Goal: Information Seeking & Learning: Learn about a topic

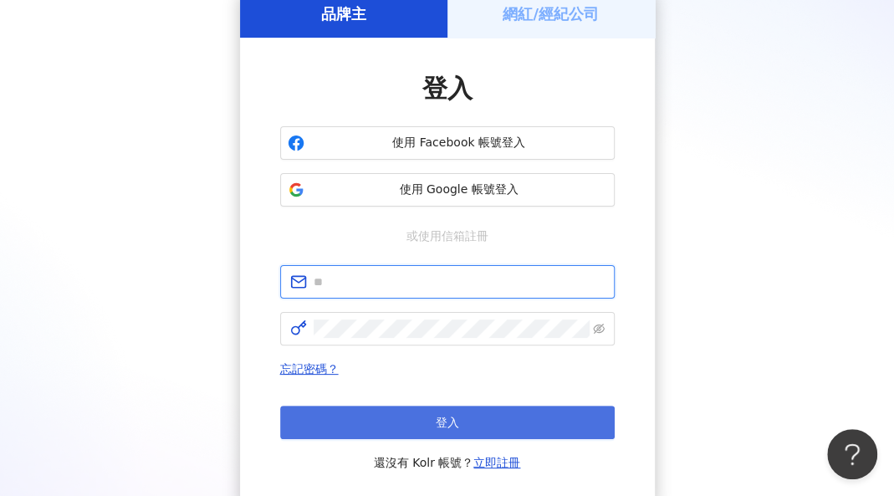
type input "**********"
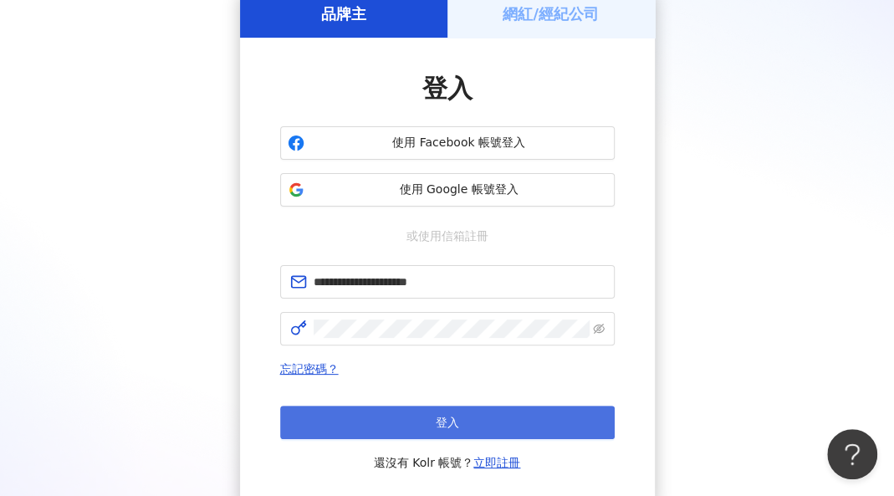
click at [451, 415] on span "登入" at bounding box center [446, 421] width 23 height 13
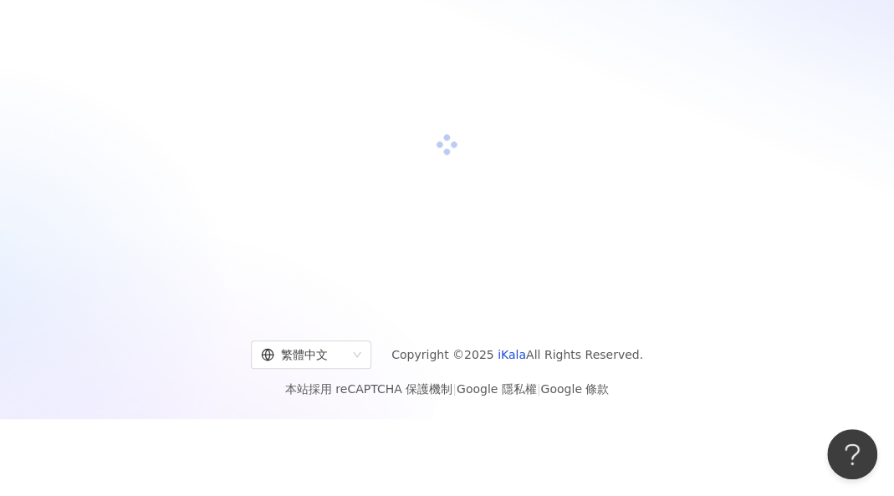
scroll to position [84, 0]
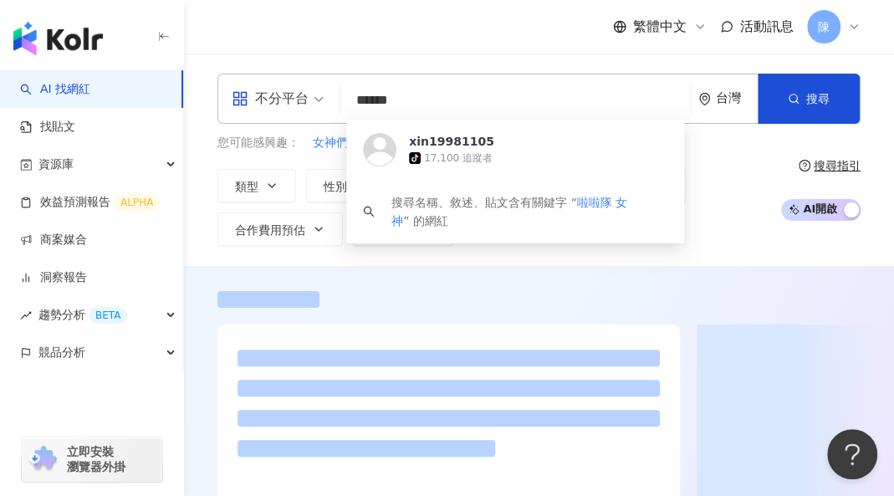
drag, startPoint x: 433, startPoint y: 104, endPoint x: 336, endPoint y: 3, distance: 139.5
click at [224, 89] on div "不分平台 ****** 台灣 搜尋 https://www.tiktok.com/@xin19981105 xin19981105 tiktok-icon 1…" at bounding box center [538, 99] width 643 height 50
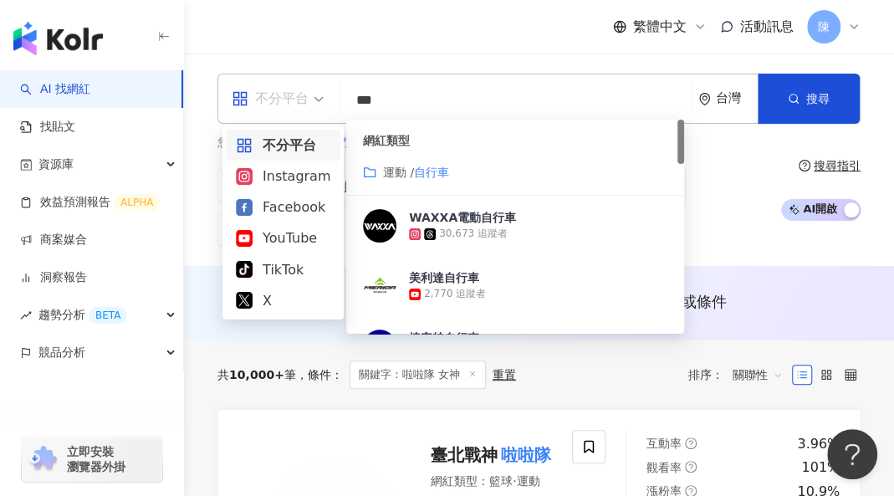
click at [309, 104] on span "不分平台" at bounding box center [278, 98] width 92 height 27
type input "***"
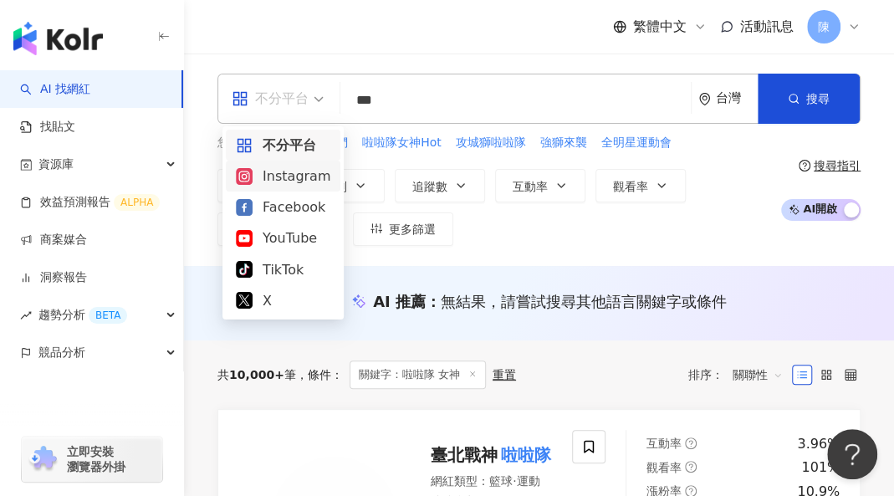
click at [310, 183] on div "Instagram" at bounding box center [283, 176] width 94 height 21
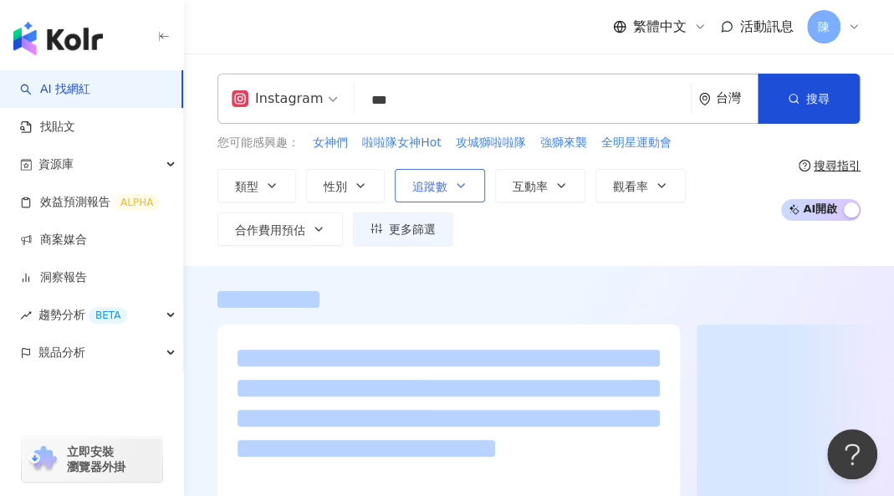
click at [443, 180] on span "追蹤數" at bounding box center [429, 186] width 35 height 13
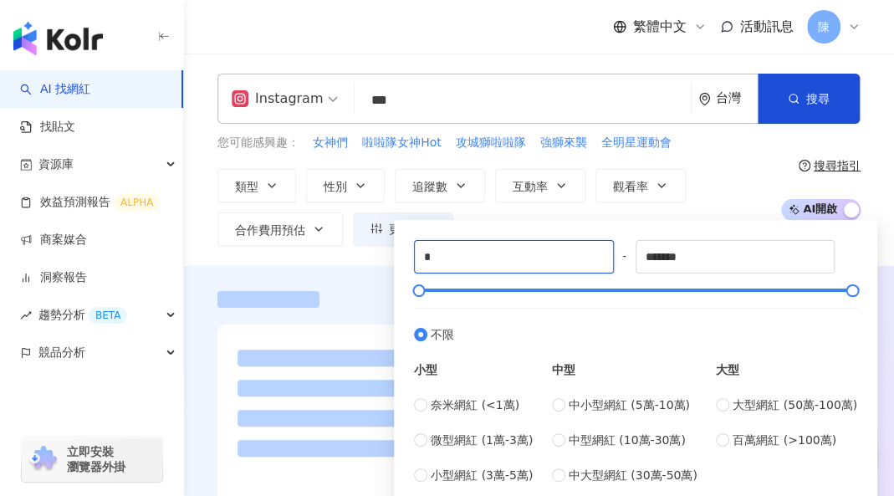
drag, startPoint x: 463, startPoint y: 263, endPoint x: 394, endPoint y: 252, distance: 70.4
click at [394, 252] on div "* - ******* 不限 小型 奈米網紅 (<1萬) 微型網紅 (1萬-3萬) 小型網紅 (3萬-5萬) 中型 中小型網紅 (5萬-10萬) 中型網紅 (…" at bounding box center [635, 362] width 483 height 284
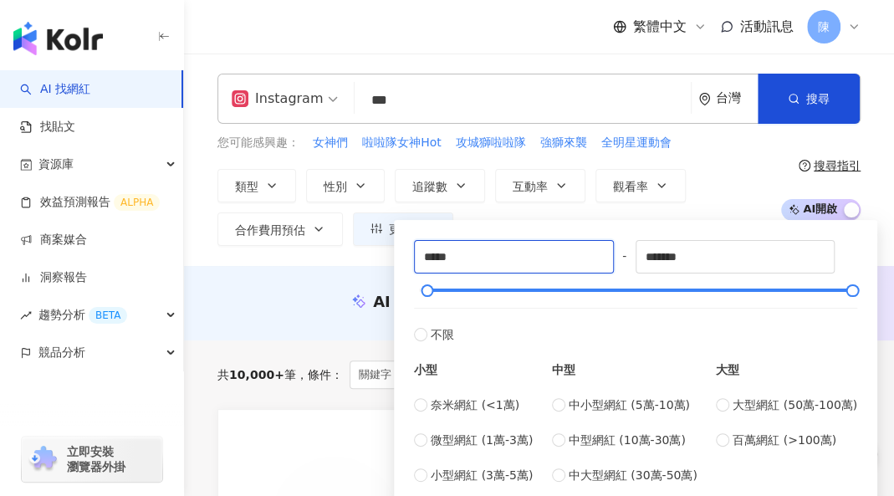
type input "*****"
click at [309, 254] on div "Instagram *** 台灣 搜尋 customizedTag 網紅類型 運動 / 自行車 WAXXA電動自行車 30,673 追蹤者 美利達自行車 2,…" at bounding box center [539, 159] width 710 height 212
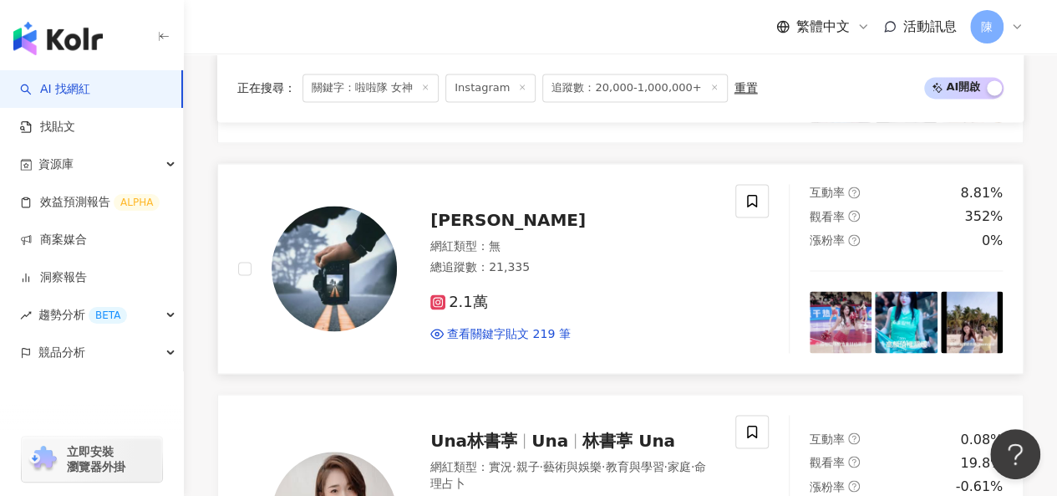
scroll to position [1254, 0]
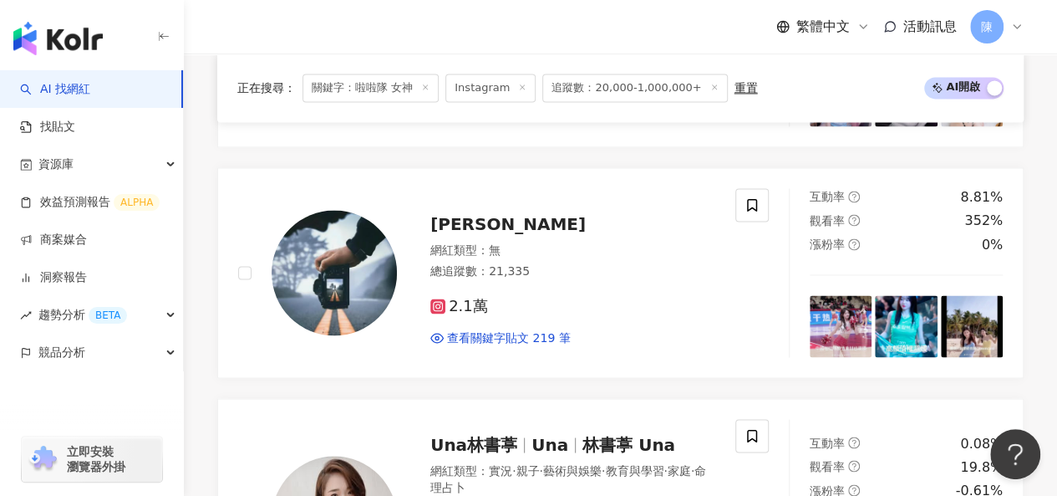
click at [393, 84] on span "關鍵字：啦啦隊 女神" at bounding box center [371, 88] width 136 height 28
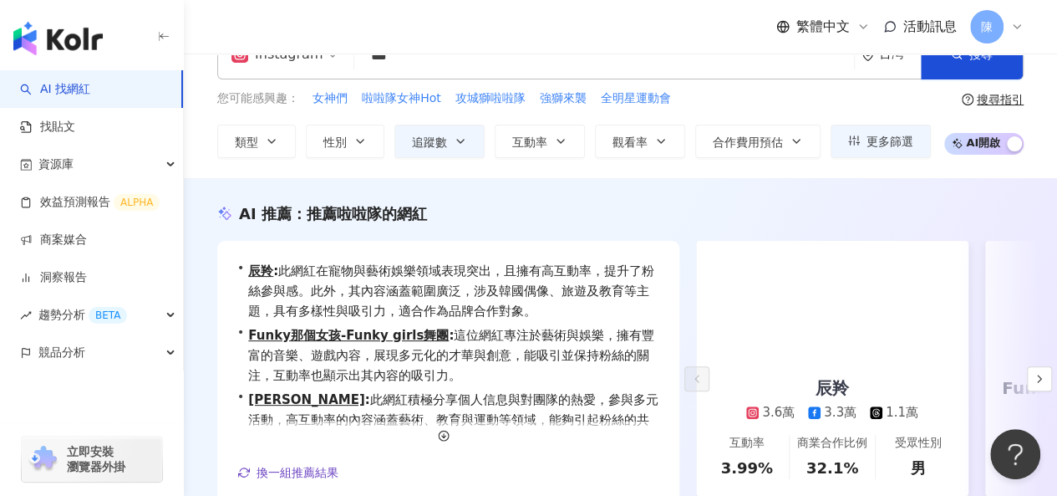
scroll to position [0, 0]
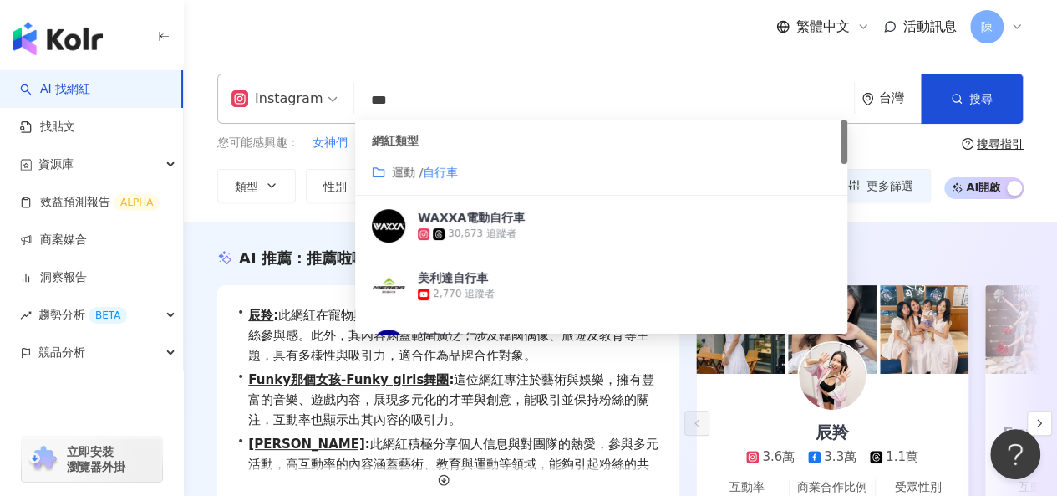
click at [426, 103] on input "***" at bounding box center [604, 100] width 486 height 32
click at [441, 171] on mark "自行車" at bounding box center [440, 172] width 35 height 13
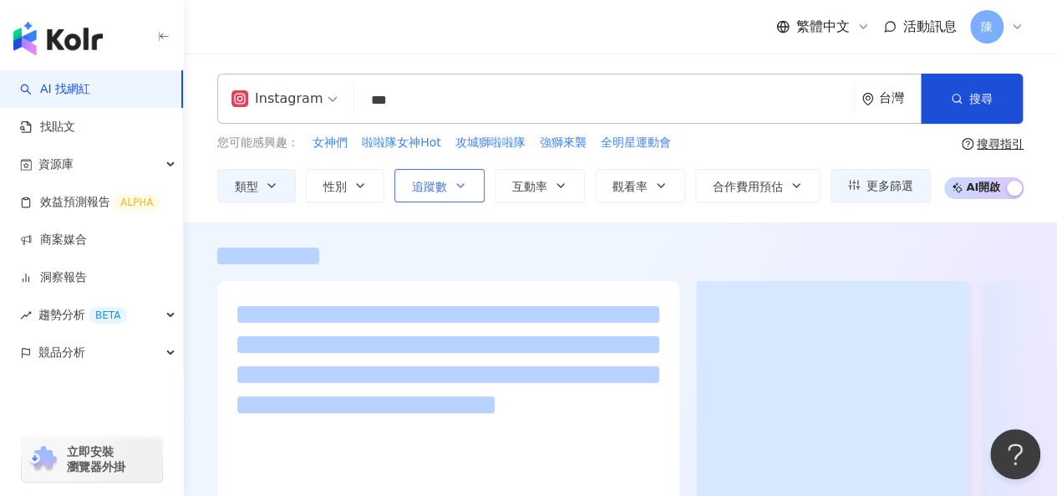
click at [471, 192] on button "追蹤數" at bounding box center [440, 185] width 90 height 33
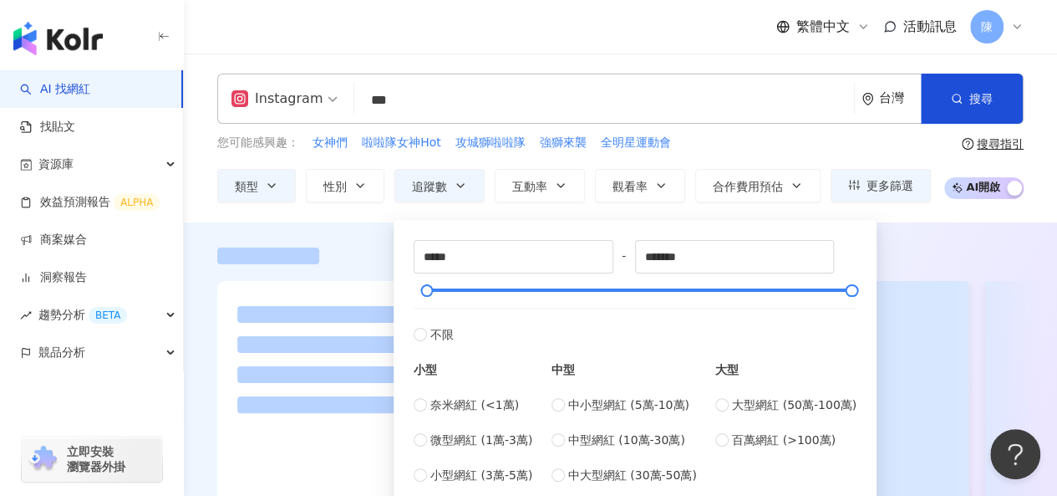
click at [352, 224] on div at bounding box center [620, 386] width 873 height 328
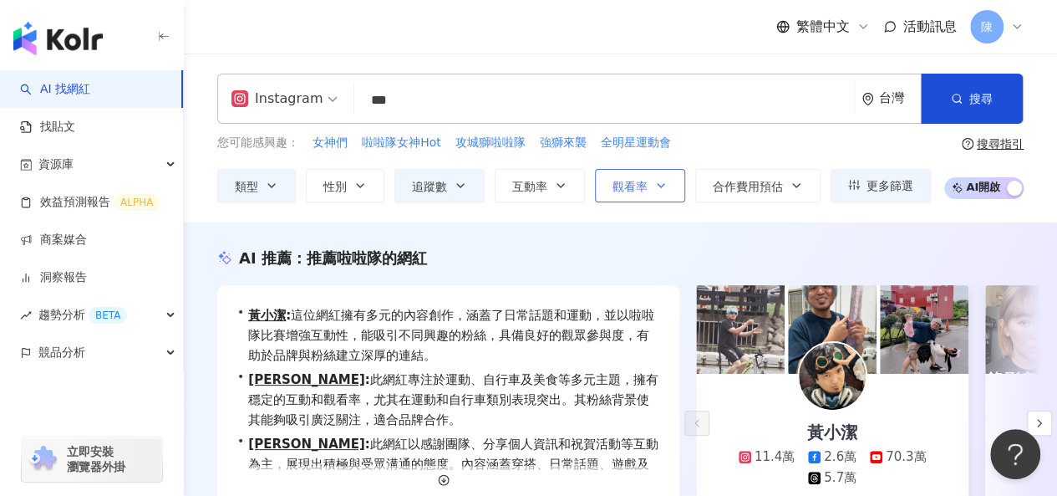
click at [657, 190] on icon "button" at bounding box center [660, 185] width 13 height 13
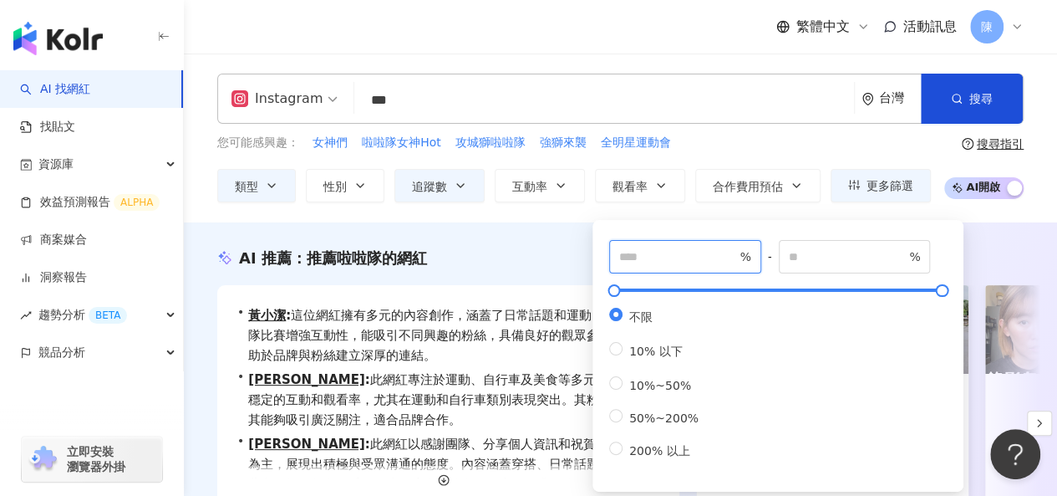
click at [700, 263] on input "number" at bounding box center [677, 256] width 117 height 18
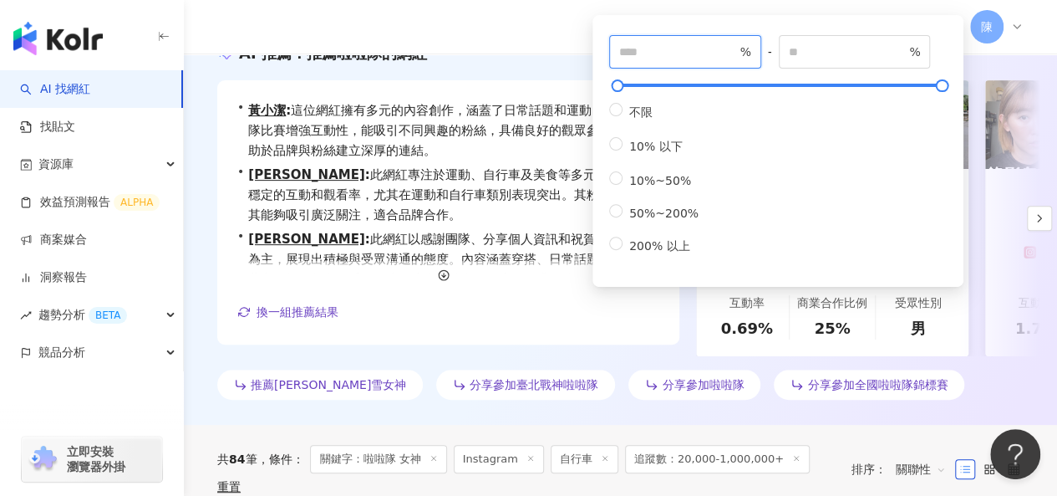
scroll to position [167, 0]
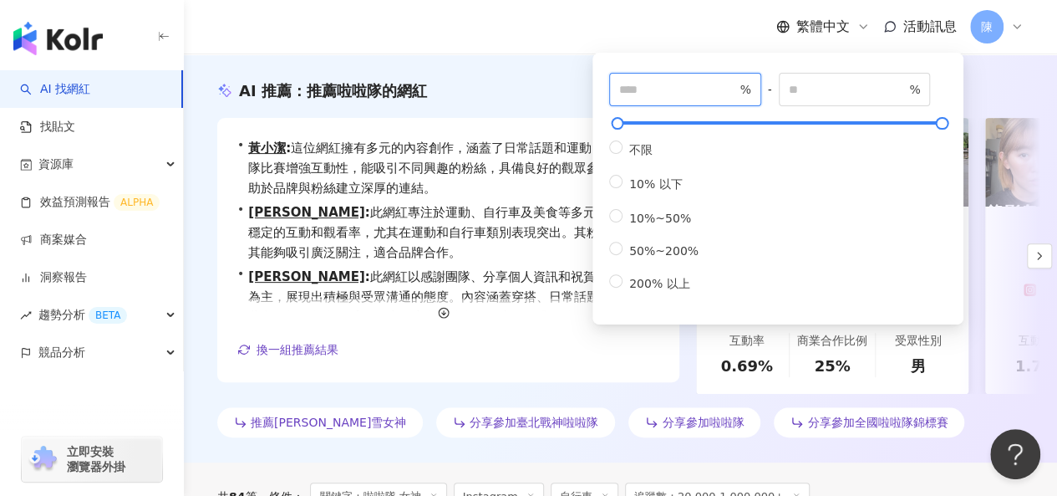
type input "***"
click at [552, 93] on div "AI 推薦 ： 推薦啦啦隊的網紅" at bounding box center [620, 90] width 807 height 21
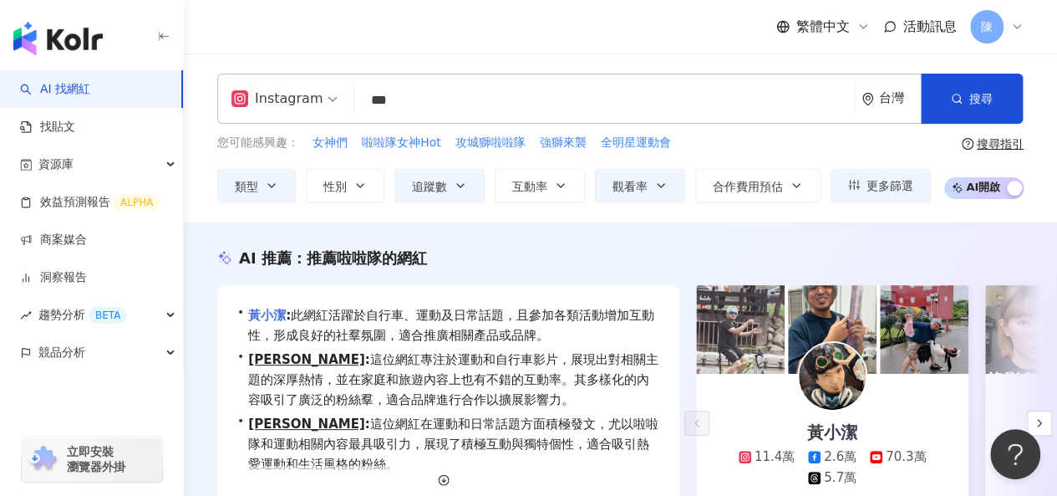
click at [280, 314] on link "黃小潔" at bounding box center [267, 315] width 38 height 15
click at [269, 364] on link "李懿" at bounding box center [306, 359] width 116 height 15
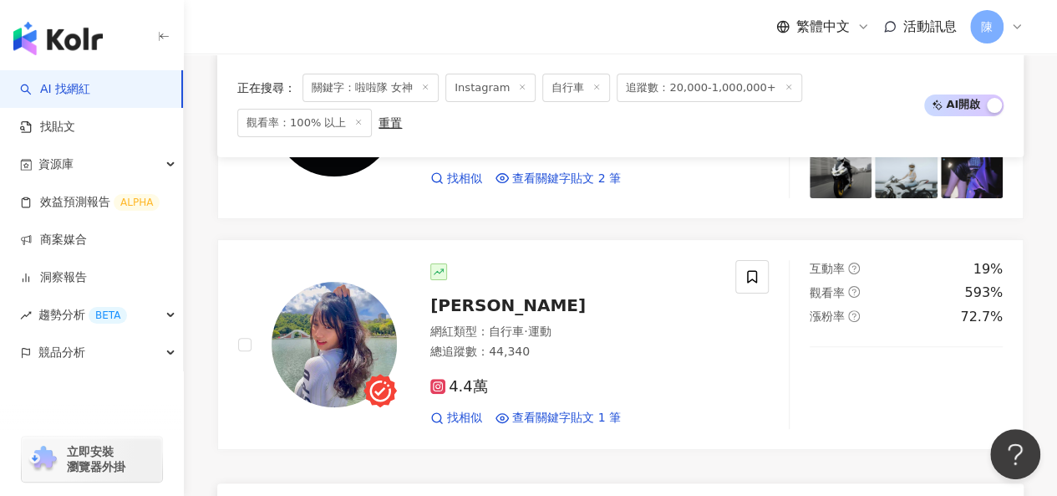
scroll to position [3260, 0]
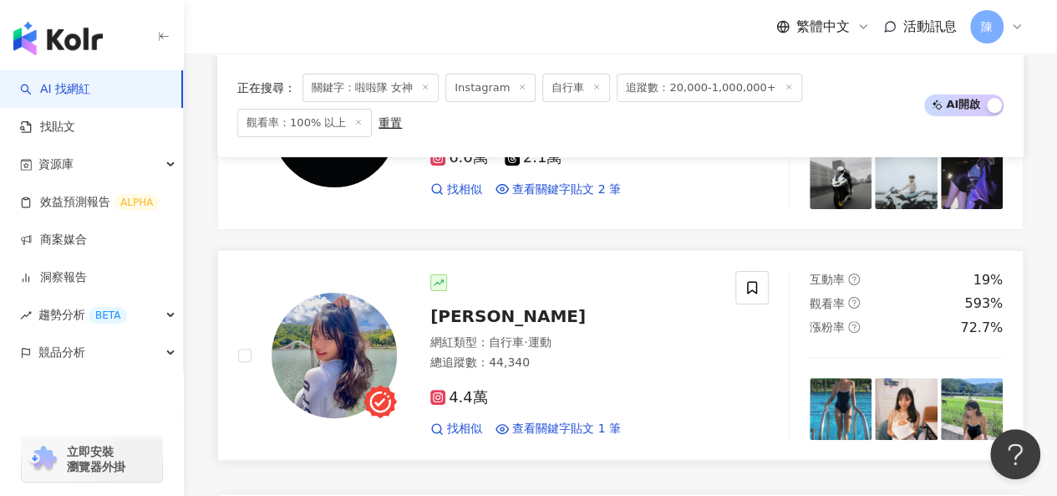
click at [356, 293] on img at bounding box center [334, 355] width 125 height 125
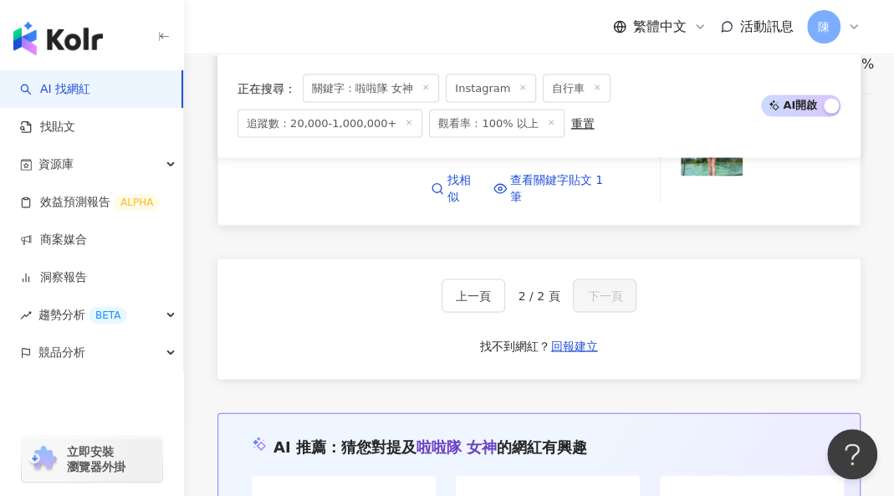
scroll to position [3918, 0]
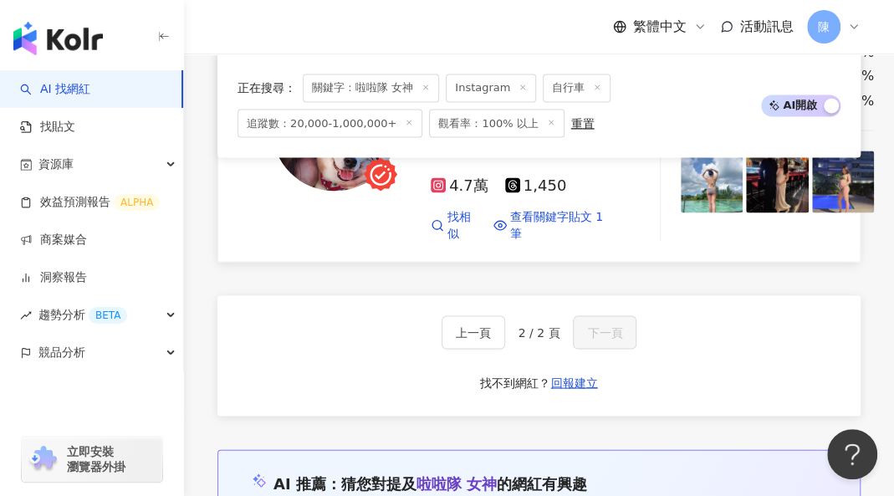
click at [331, 191] on img at bounding box center [334, 127] width 125 height 125
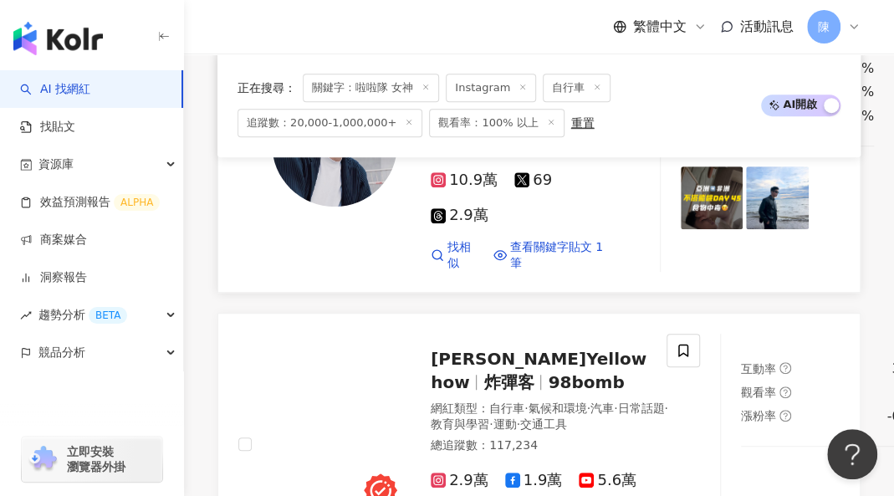
scroll to position [2915, 0]
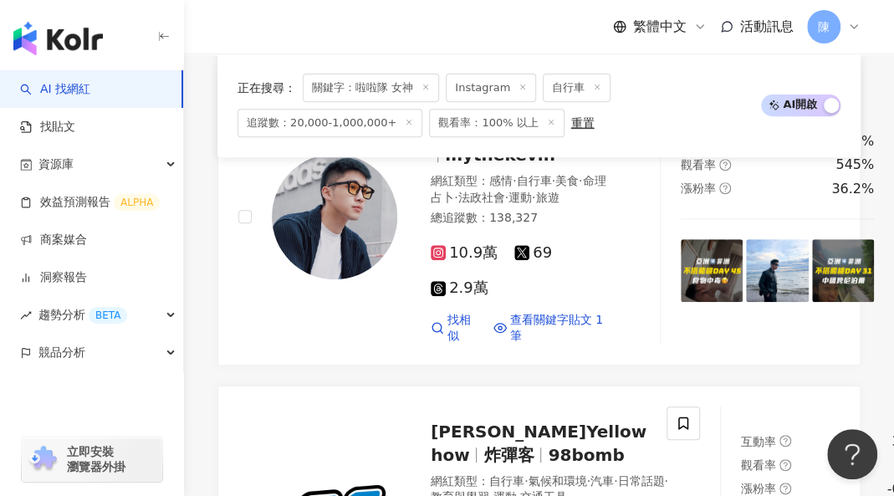
click at [426, 86] on icon at bounding box center [425, 87] width 8 height 8
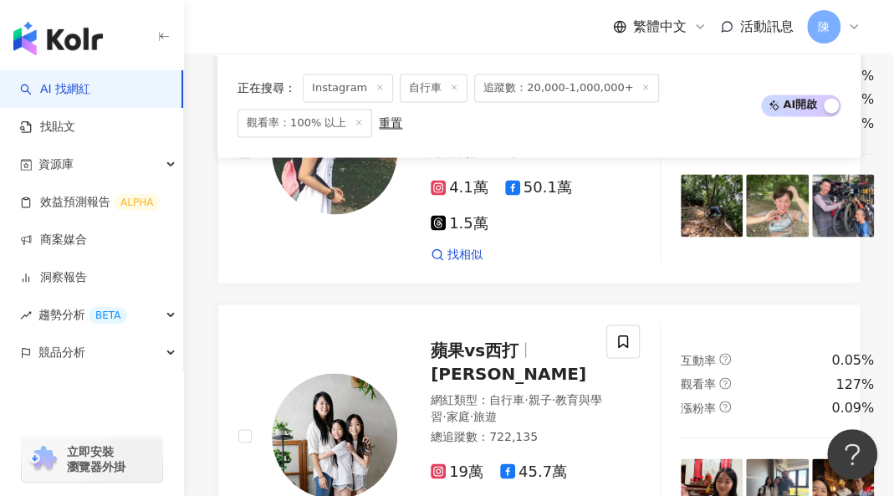
scroll to position [3827, 0]
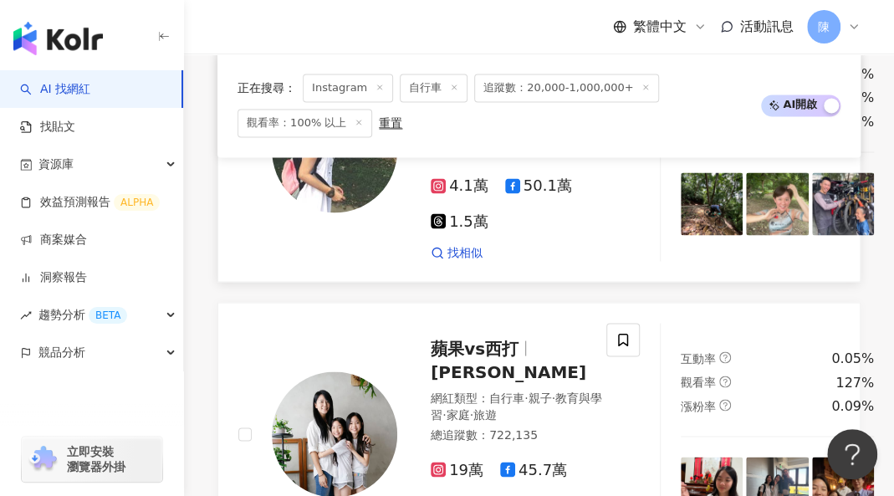
click at [346, 212] on img at bounding box center [334, 149] width 125 height 125
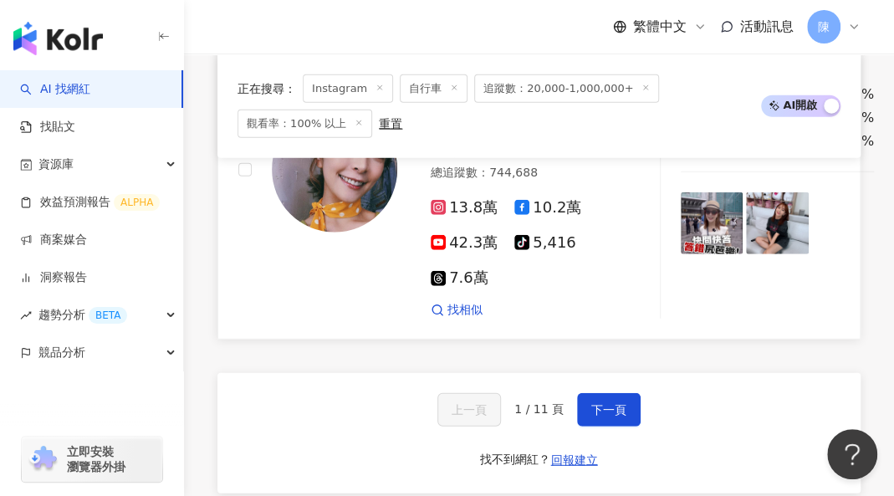
scroll to position [4413, 0]
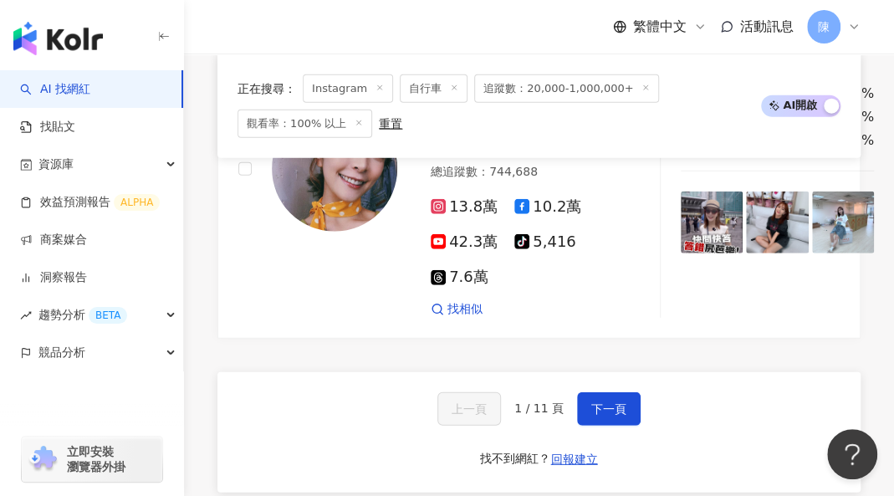
click at [624, 392] on button "下一頁" at bounding box center [609, 408] width 64 height 33
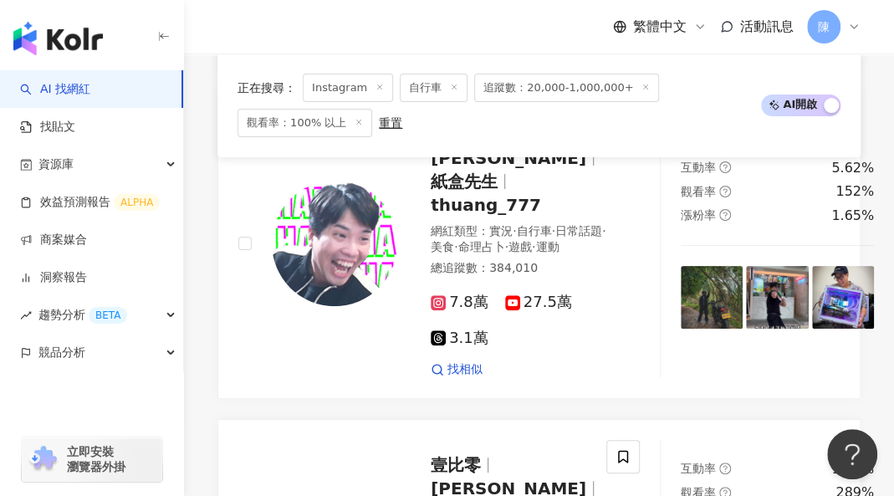
scroll to position [2699, 0]
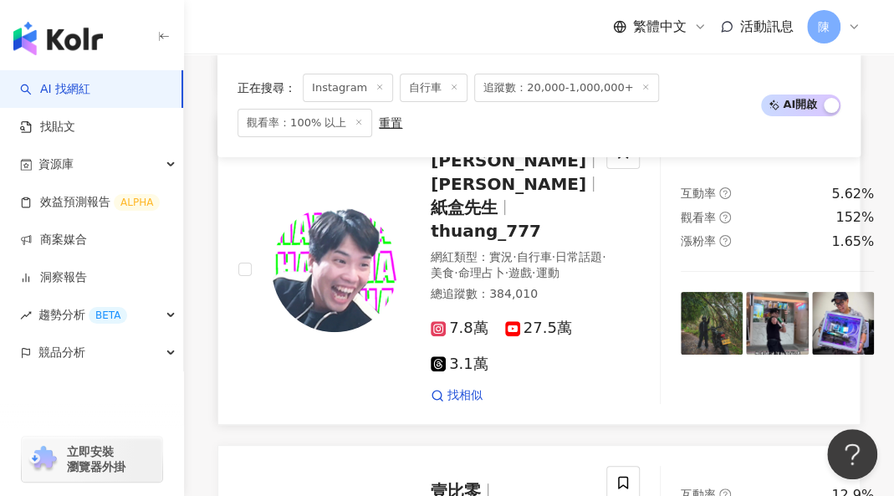
click at [503, 171] on span "T.H. 黃子恆" at bounding box center [507, 160] width 155 height 20
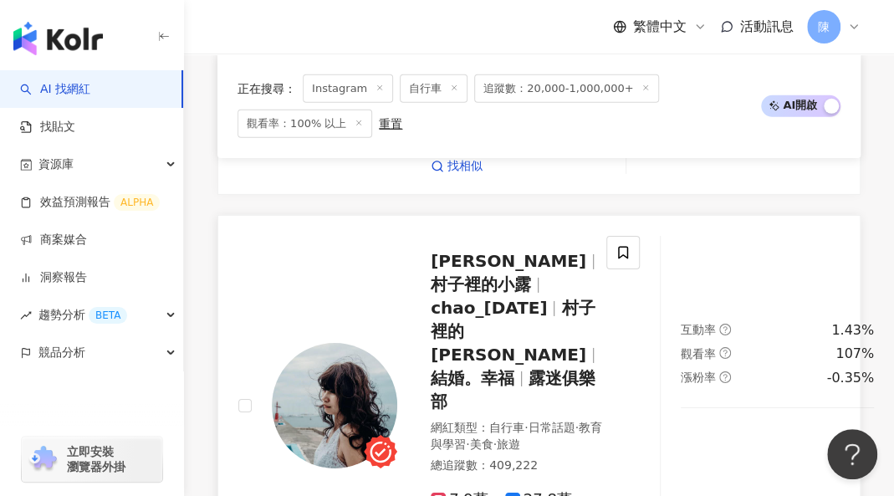
scroll to position [2030, 0]
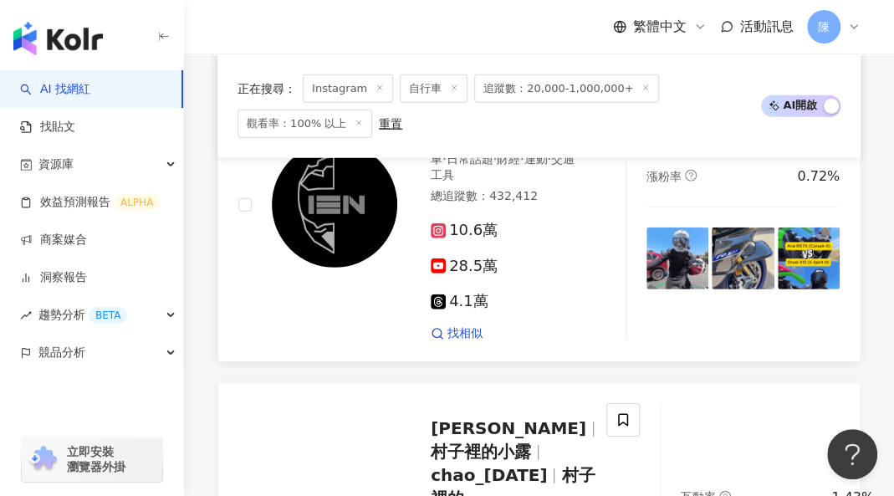
click at [328, 267] on img at bounding box center [334, 204] width 125 height 125
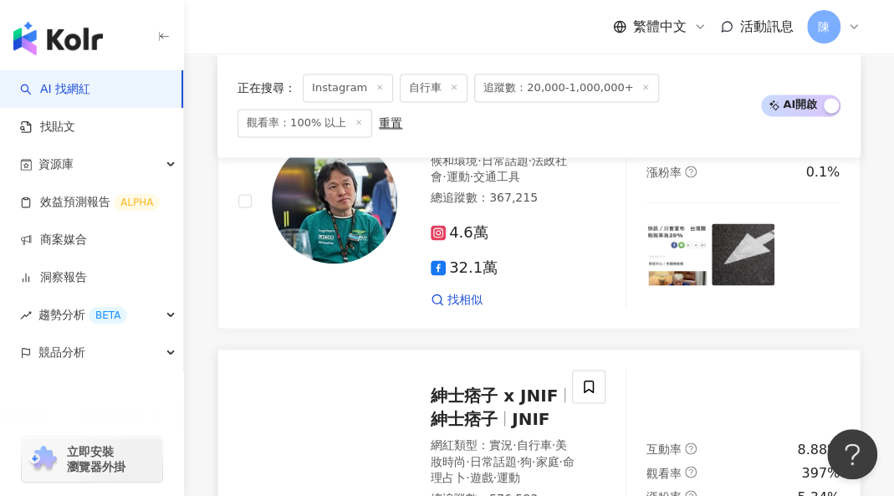
scroll to position [944, 0]
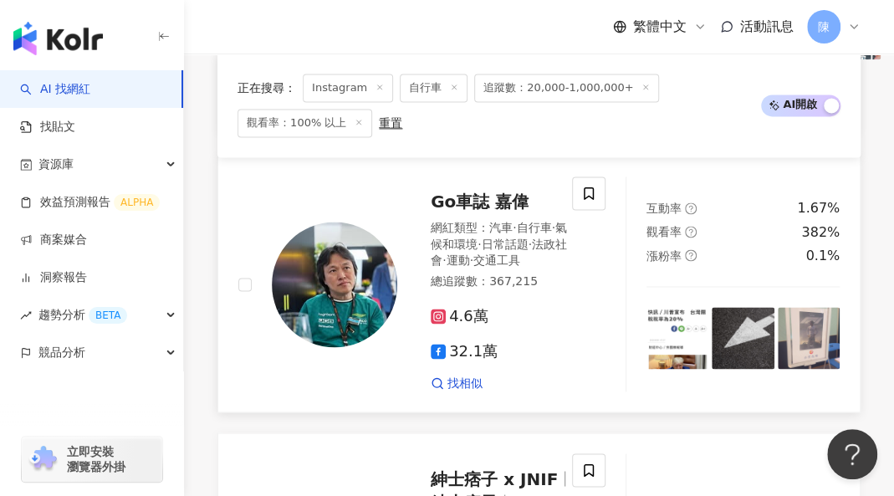
click at [317, 315] on img at bounding box center [334, 284] width 125 height 125
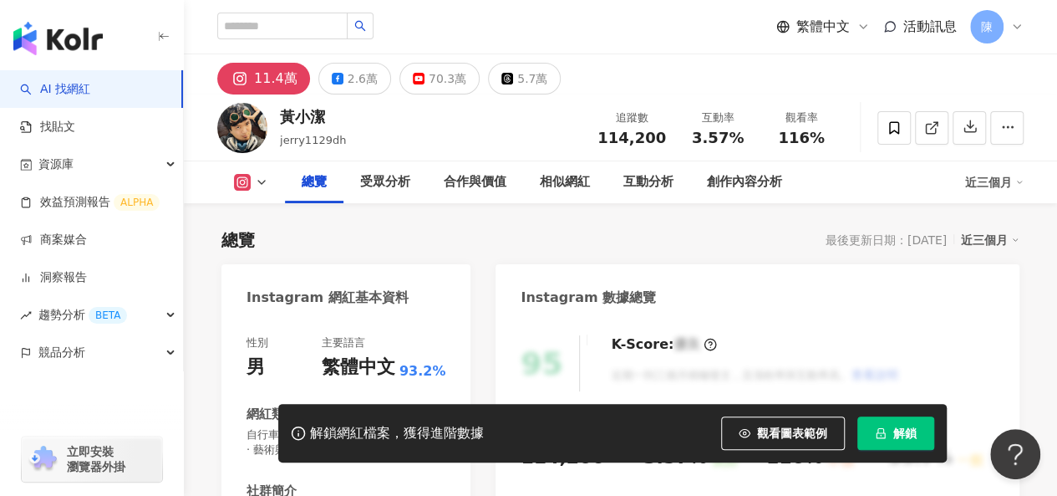
scroll to position [251, 0]
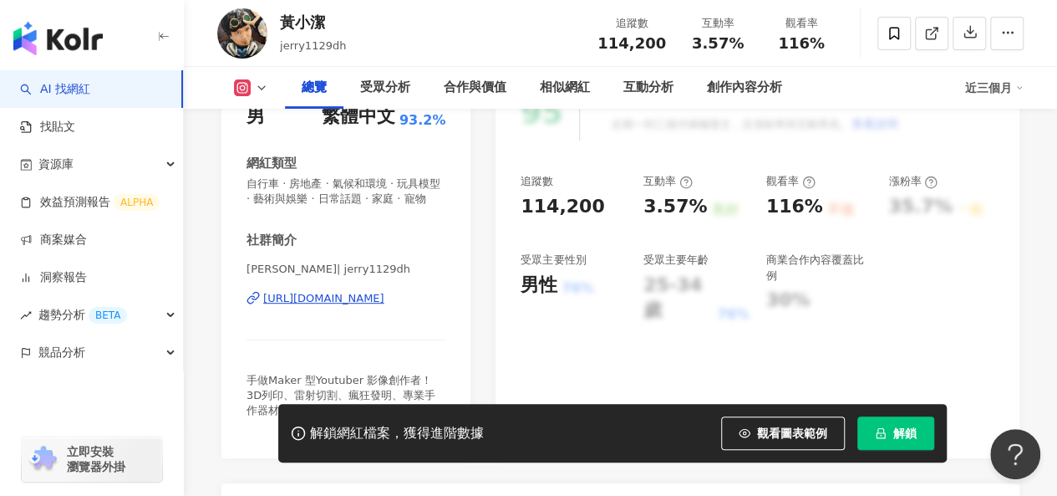
click at [328, 306] on div "https://www.instagram.com/jerry1129dh/" at bounding box center [323, 298] width 121 height 15
click at [563, 89] on div "相似網紅" at bounding box center [565, 88] width 50 height 20
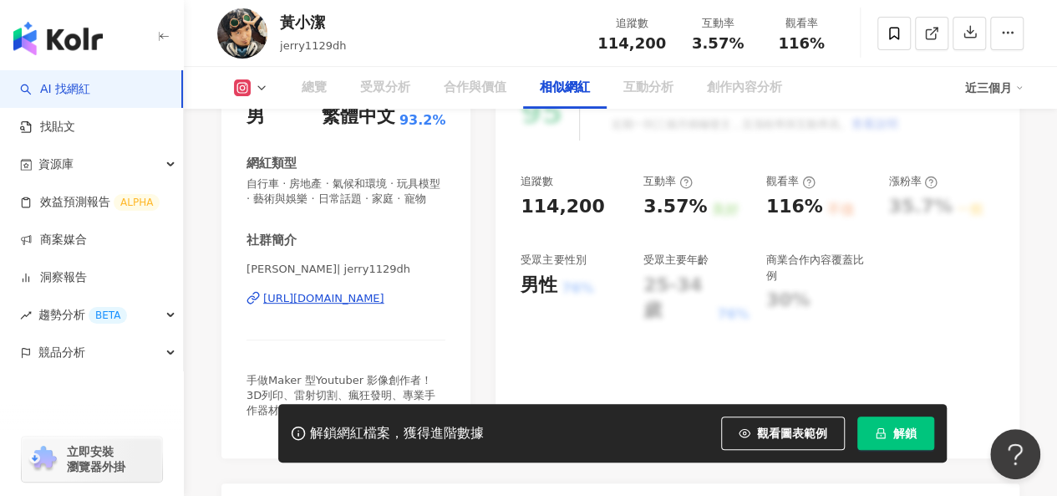
scroll to position [2750, 0]
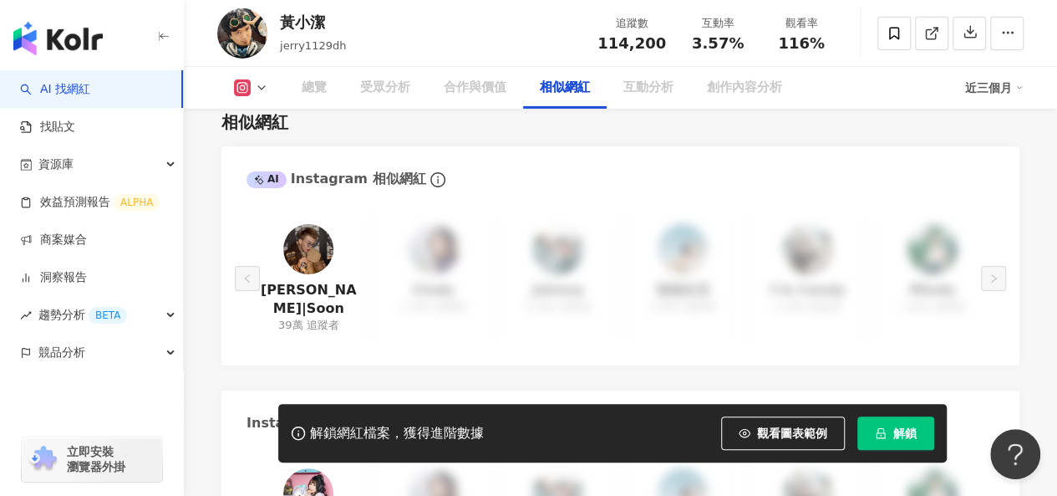
click at [890, 430] on button "解鎖" at bounding box center [896, 432] width 77 height 33
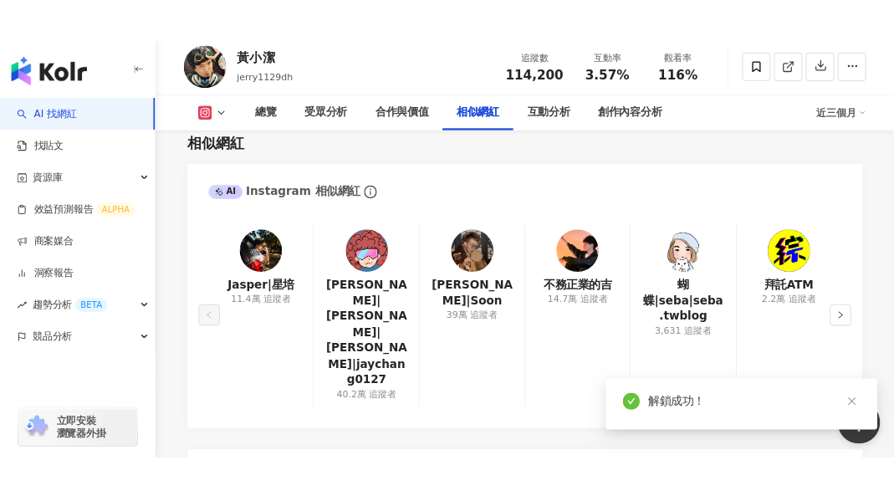
scroll to position [3004, 0]
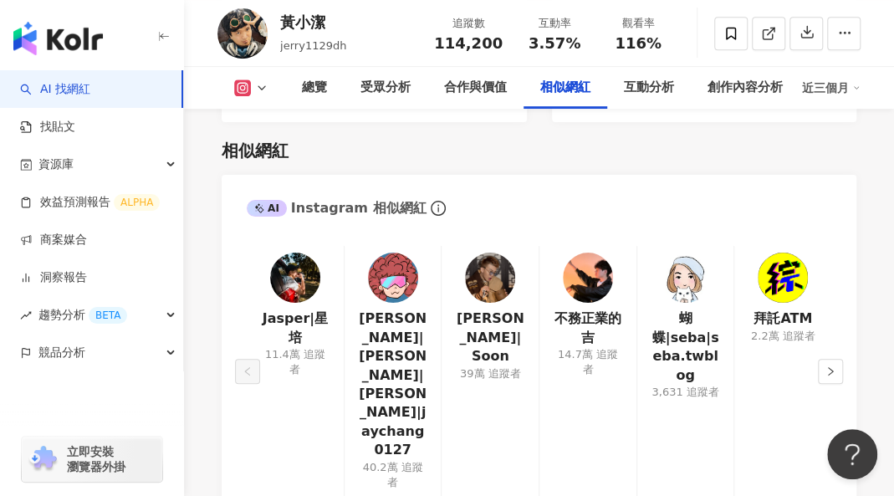
click at [286, 266] on img at bounding box center [295, 277] width 50 height 50
click at [838, 359] on button "button" at bounding box center [829, 371] width 25 height 25
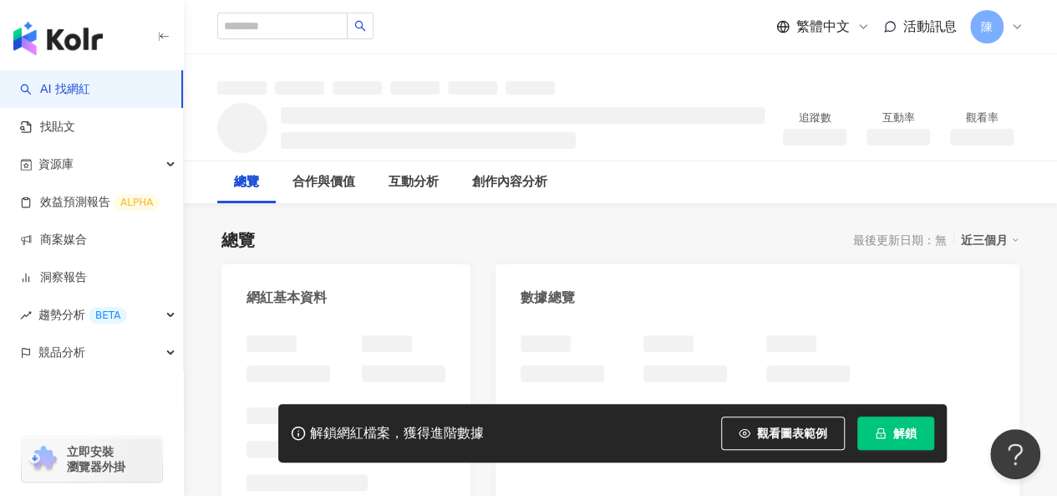
click at [871, 435] on button "解鎖" at bounding box center [896, 432] width 77 height 33
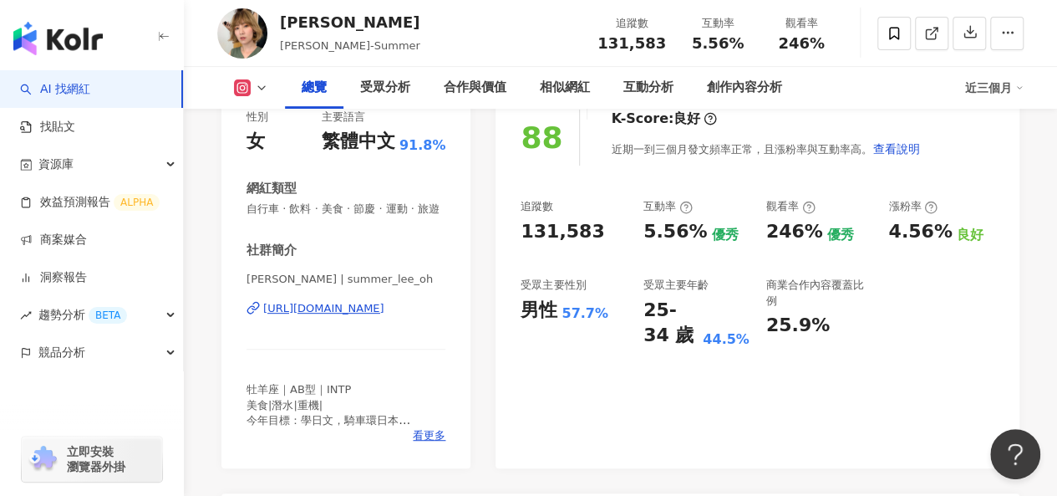
scroll to position [251, 0]
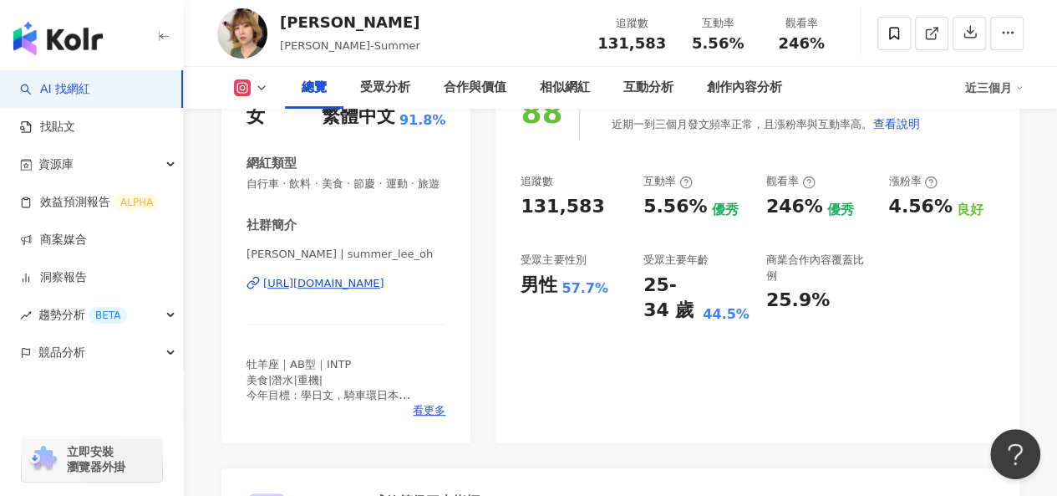
click at [356, 291] on div "https://www.instagram.com/summer_lee_oh/" at bounding box center [323, 283] width 121 height 15
click at [553, 85] on div "相似網紅" at bounding box center [565, 88] width 50 height 20
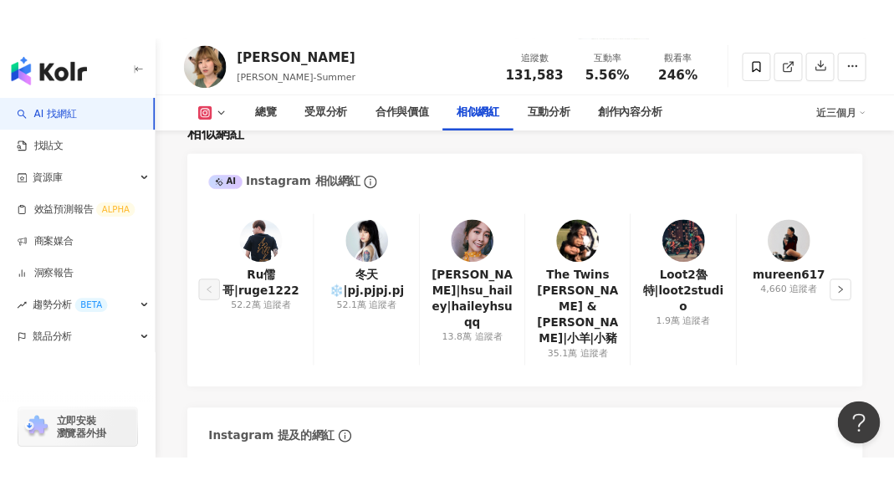
scroll to position [3022, 0]
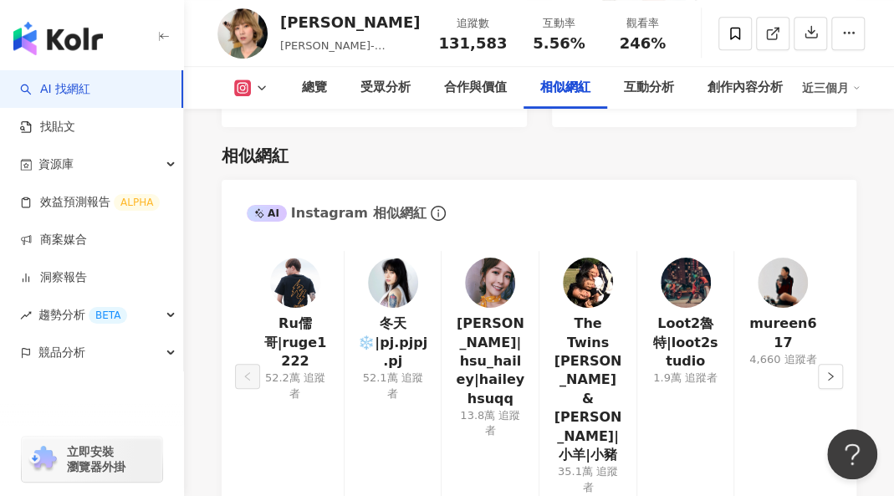
click at [676, 257] on img at bounding box center [685, 282] width 50 height 50
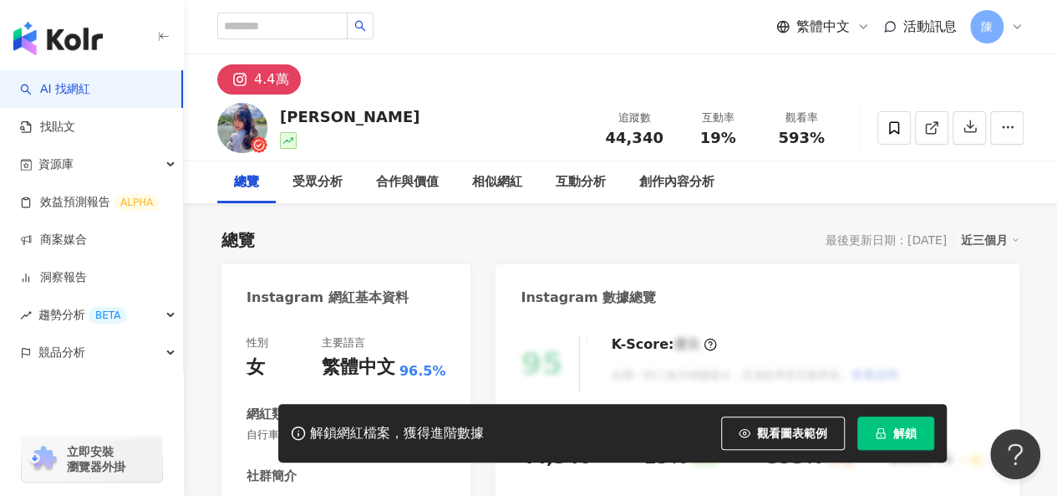
click at [904, 443] on button "解鎖" at bounding box center [896, 432] width 77 height 33
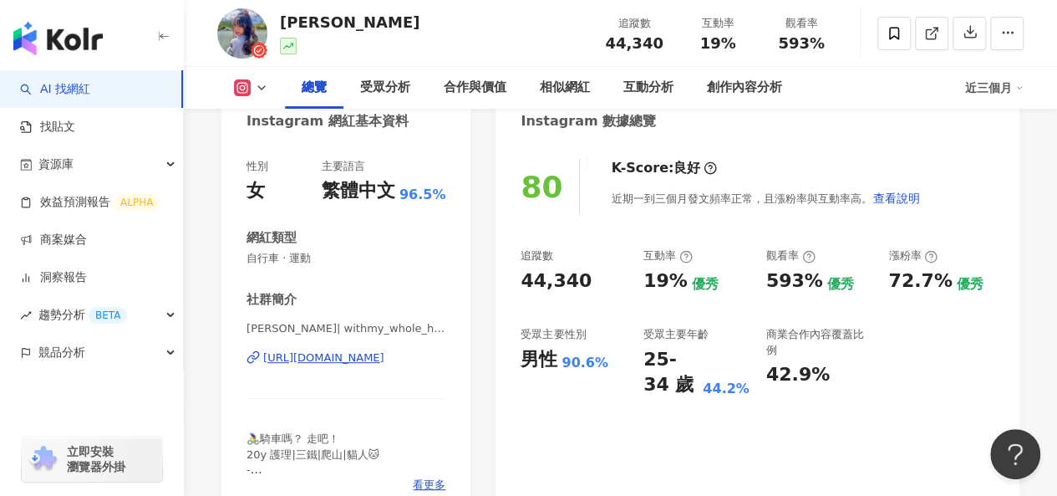
scroll to position [334, 0]
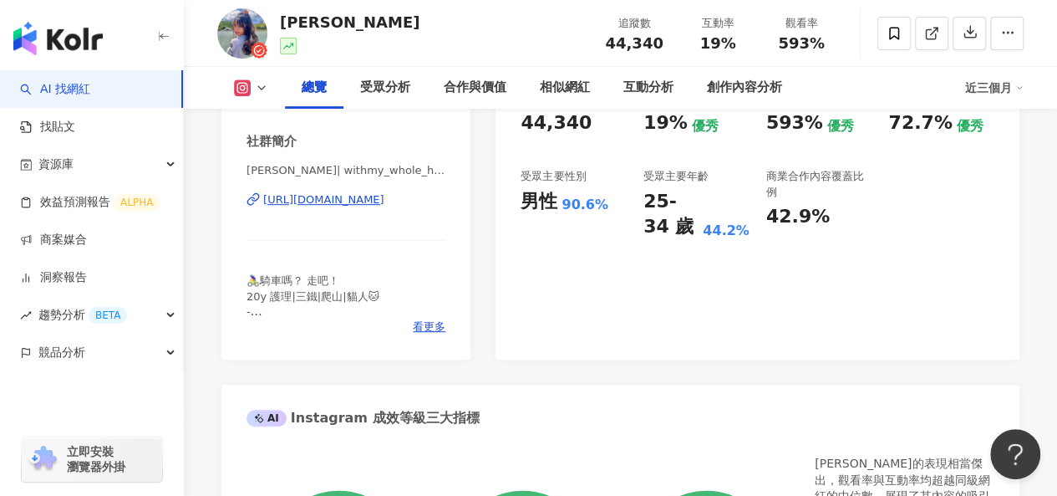
click at [385, 192] on div "https://www.instagram.com/withmy_whole_heart/" at bounding box center [323, 199] width 121 height 15
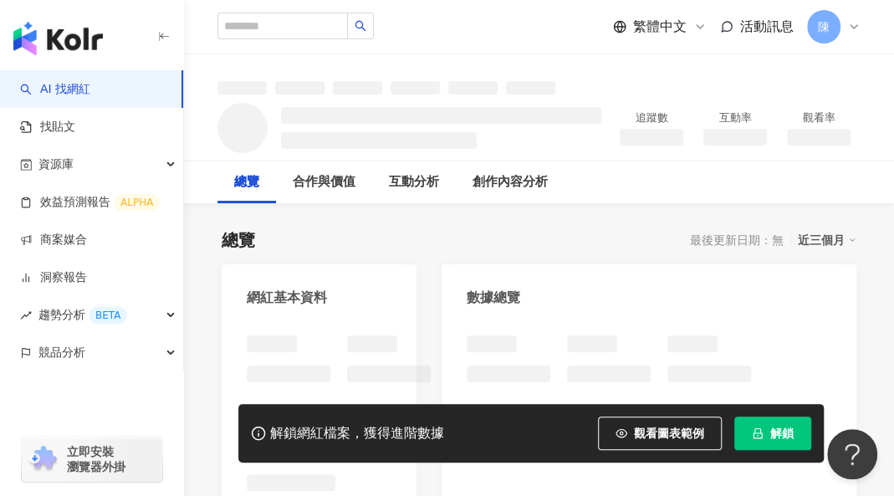
click at [793, 427] on span "解鎖" at bounding box center [781, 432] width 23 height 13
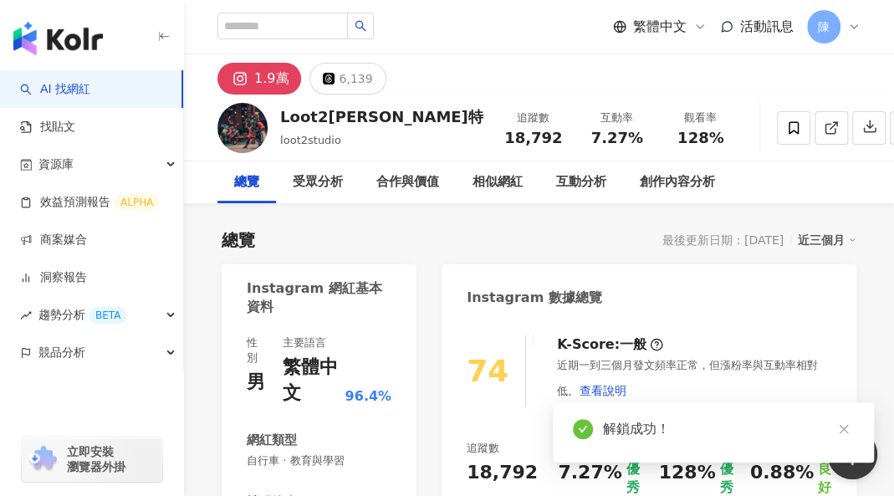
scroll to position [334, 0]
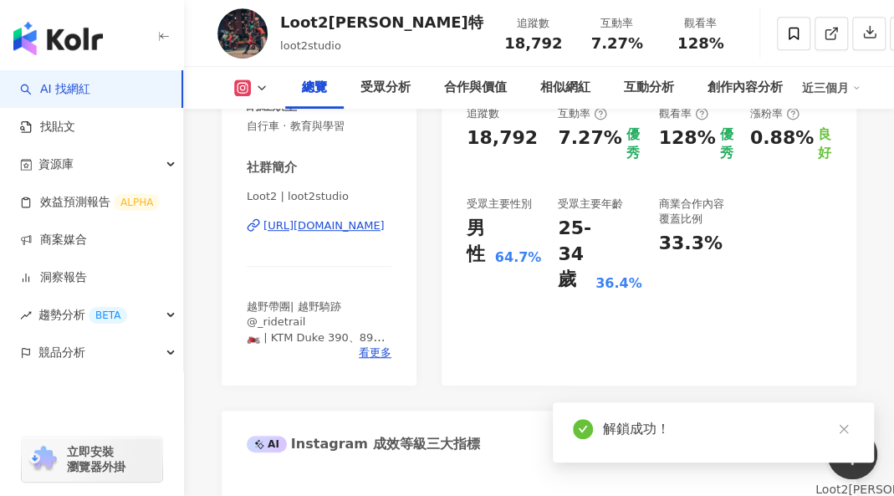
click at [326, 225] on div "[URL][DOMAIN_NAME]" at bounding box center [323, 225] width 121 height 15
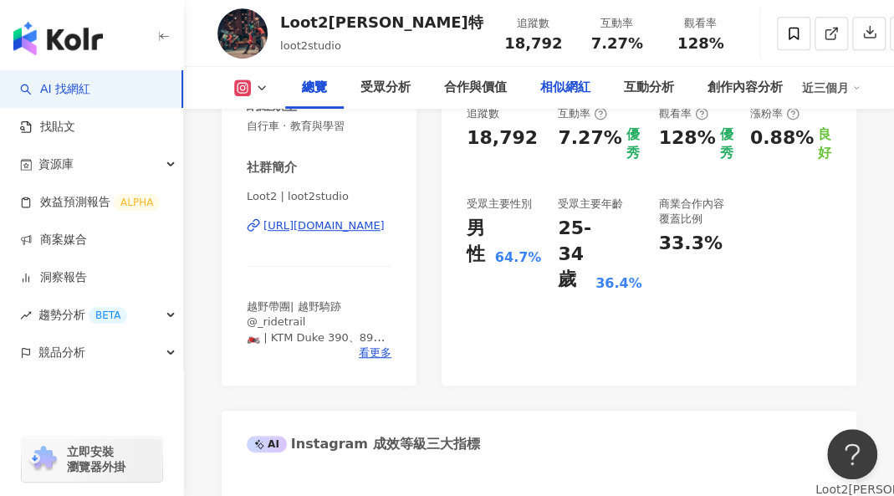
click at [542, 86] on div "相似網紅" at bounding box center [565, 88] width 50 height 20
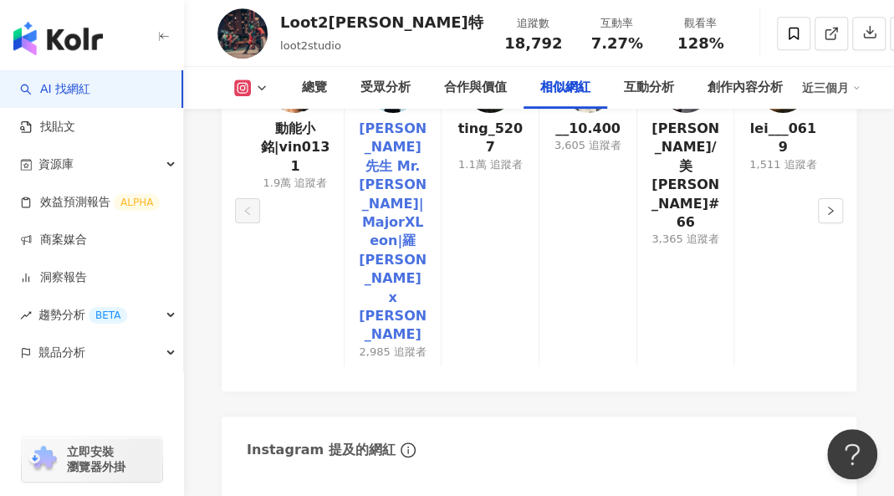
scroll to position [3048, 0]
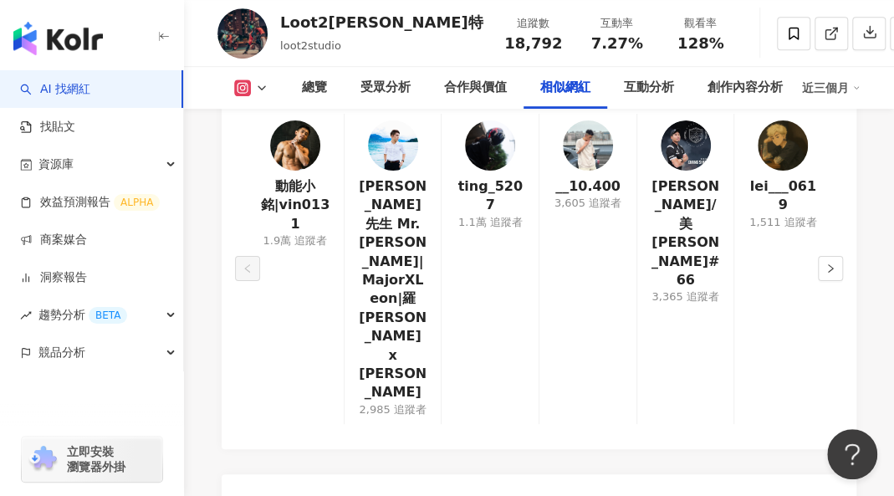
click at [294, 171] on img at bounding box center [295, 145] width 50 height 50
click at [476, 171] on img at bounding box center [490, 145] width 50 height 50
click at [824, 256] on button "button" at bounding box center [829, 268] width 25 height 25
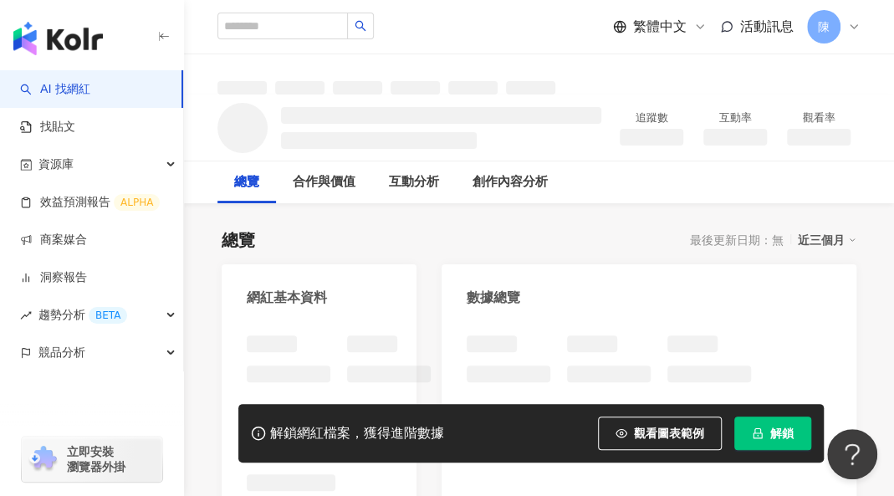
click at [793, 435] on span "解鎖" at bounding box center [781, 432] width 23 height 13
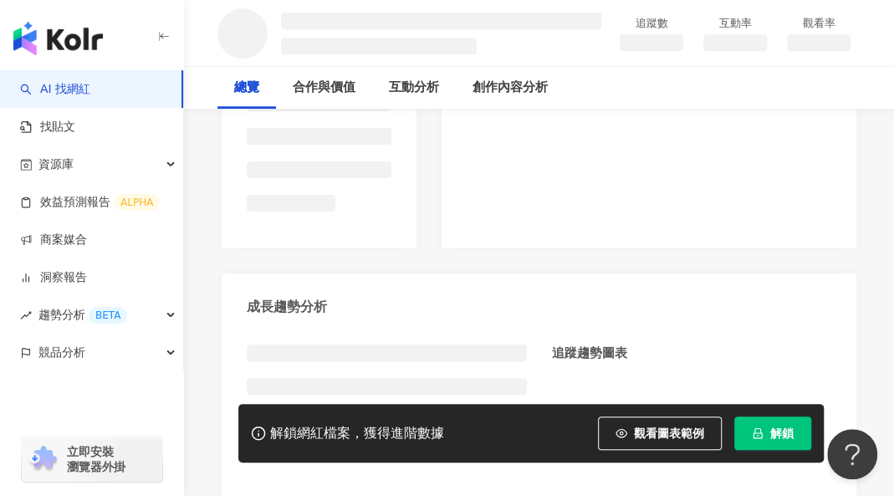
scroll to position [433, 0]
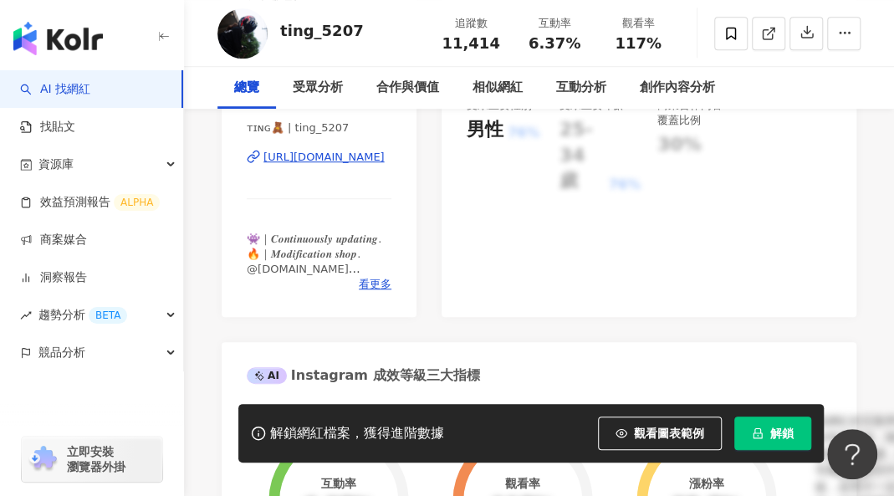
scroll to position [251, 0]
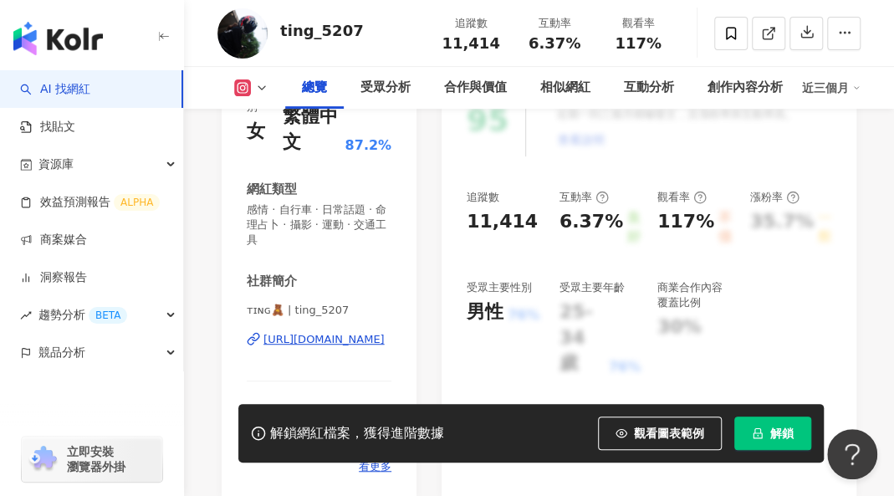
click at [336, 343] on div "https://www.instagram.com/ting_5207/" at bounding box center [323, 339] width 121 height 15
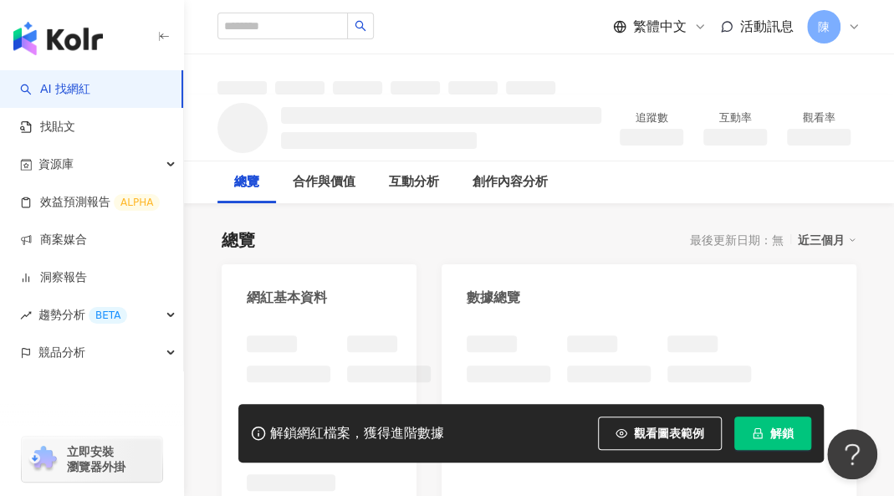
click at [811, 444] on button "解鎖" at bounding box center [772, 432] width 77 height 33
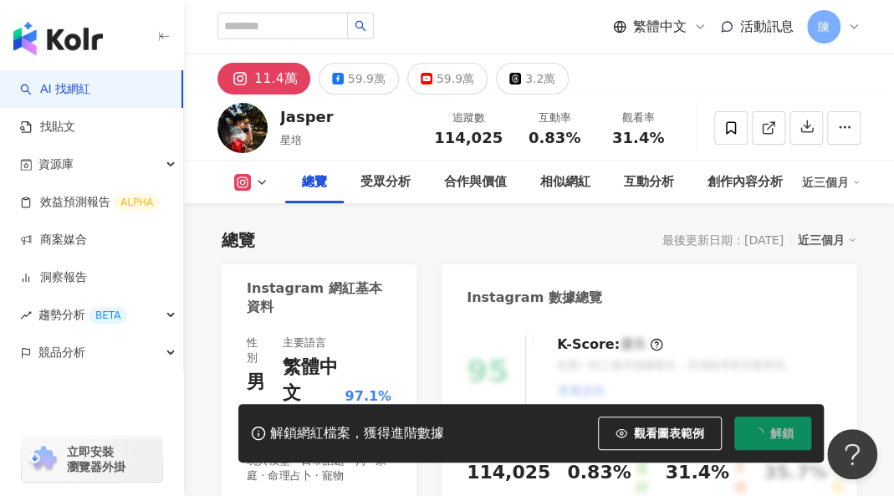
scroll to position [752, 0]
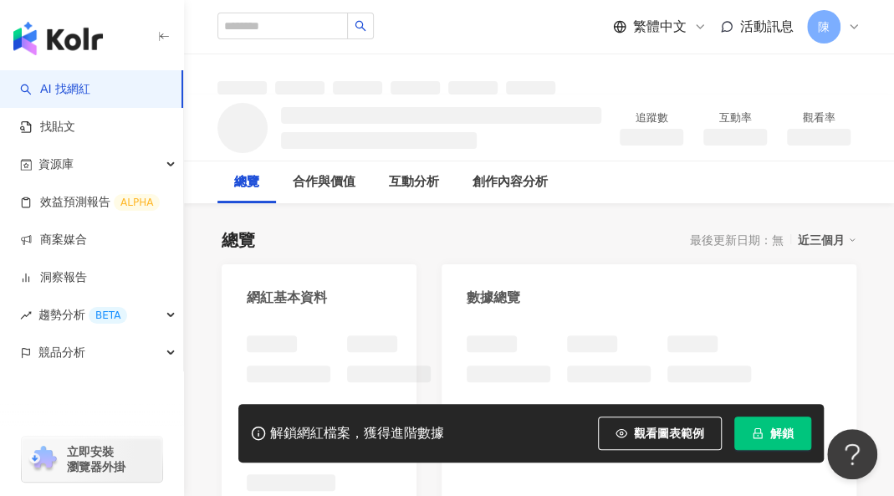
click at [793, 440] on span "解鎖" at bounding box center [781, 432] width 23 height 13
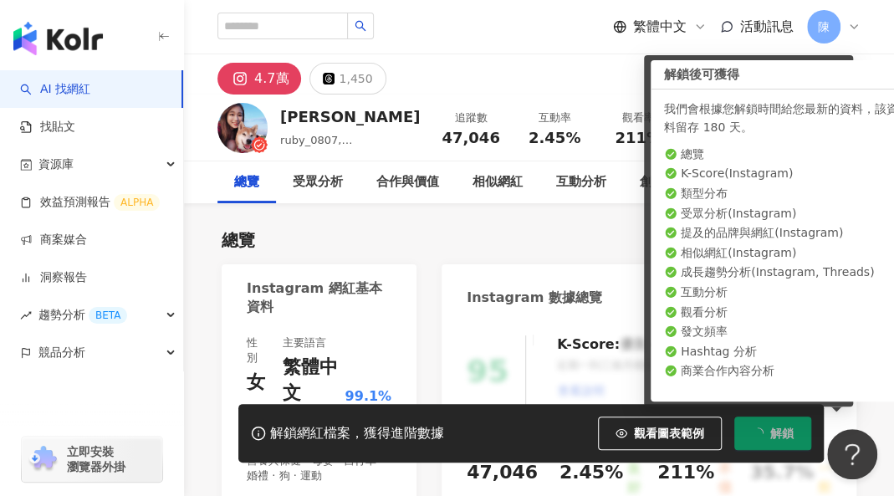
scroll to position [334, 0]
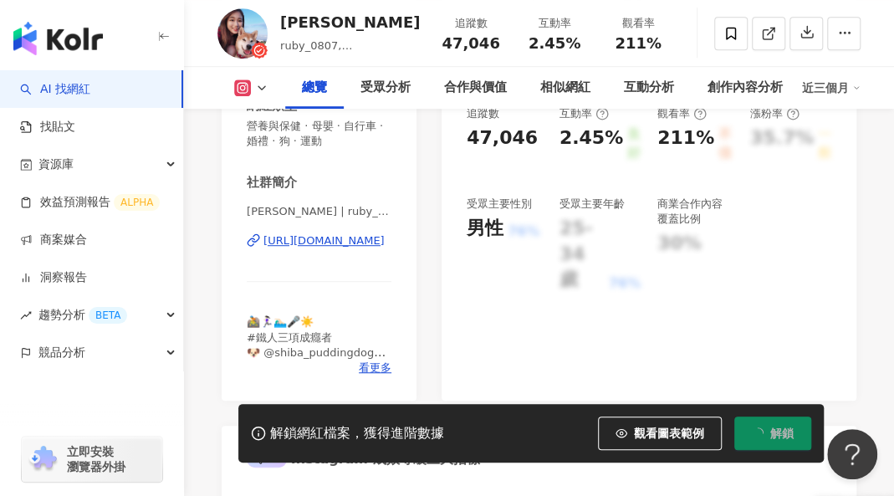
click at [336, 242] on div "https://www.instagram.com/ruby_0807/" at bounding box center [323, 240] width 121 height 15
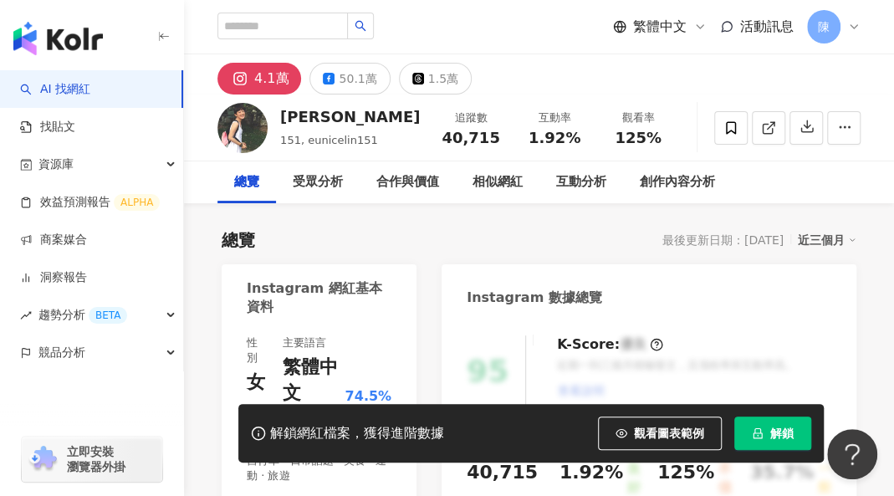
click at [811, 443] on button "解鎖" at bounding box center [772, 432] width 77 height 33
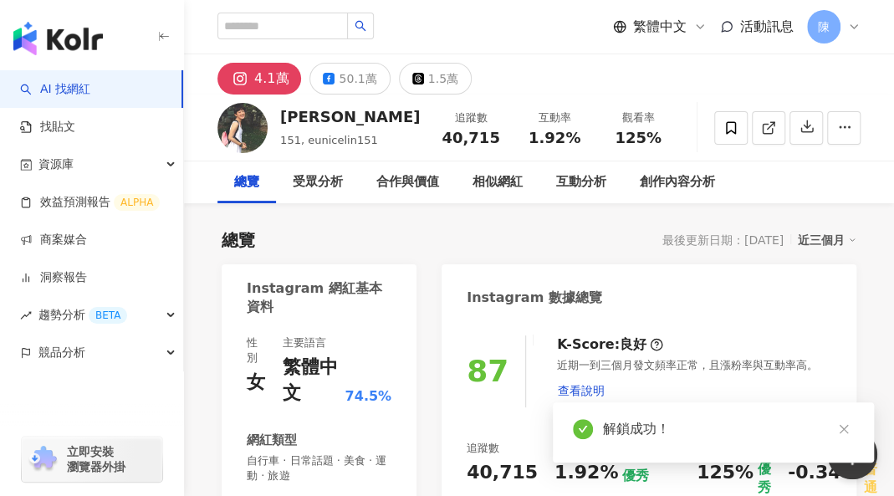
scroll to position [251, 0]
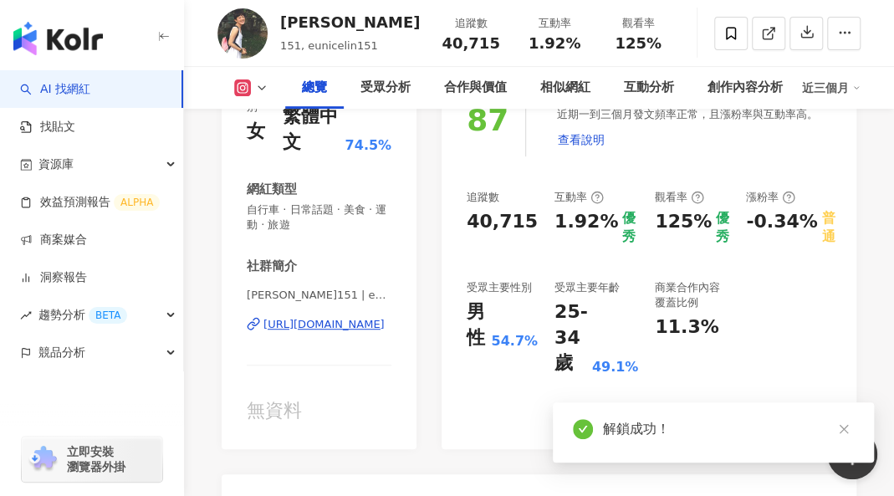
click at [313, 325] on div "https://www.instagram.com/eunicelin151/" at bounding box center [323, 324] width 121 height 15
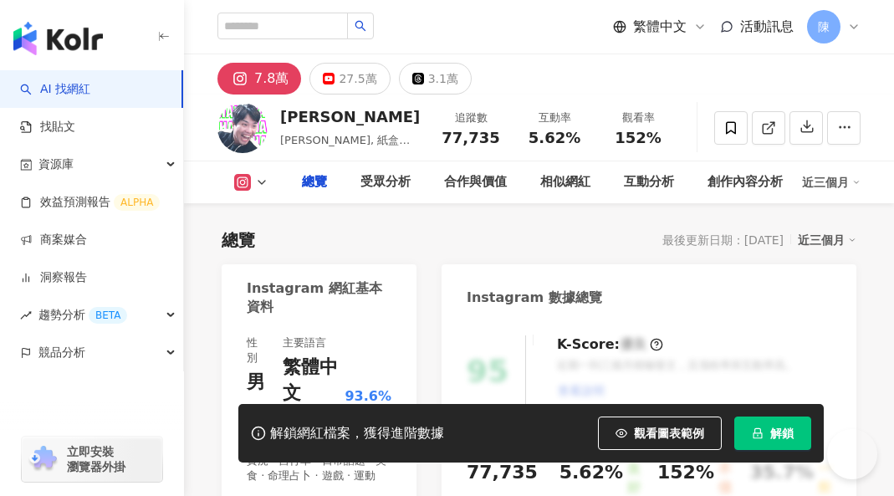
click at [803, 444] on button "解鎖" at bounding box center [772, 432] width 77 height 33
click at [805, 437] on button "解鎖" at bounding box center [772, 432] width 77 height 33
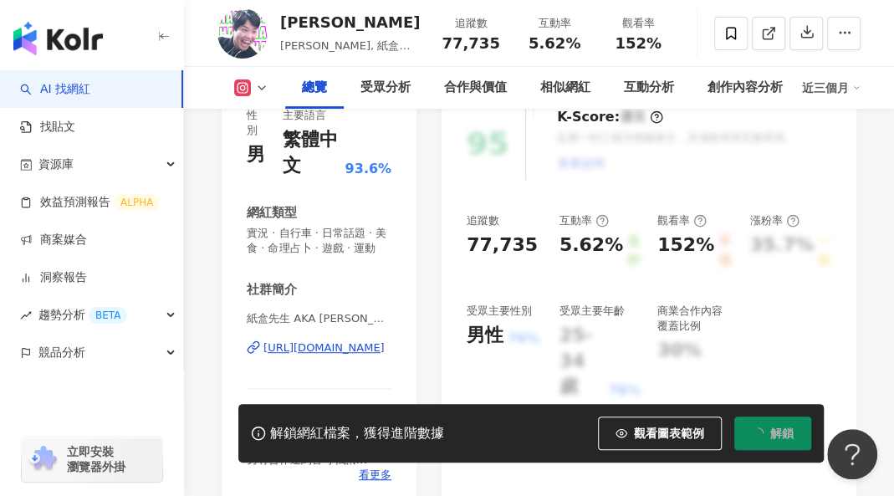
scroll to position [251, 0]
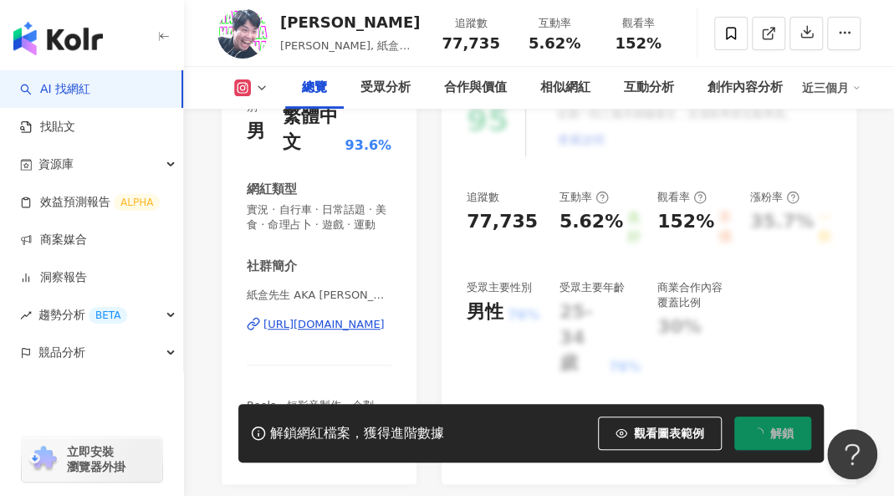
click at [323, 332] on div "https://www.instagram.com/thuang_777/" at bounding box center [323, 324] width 121 height 15
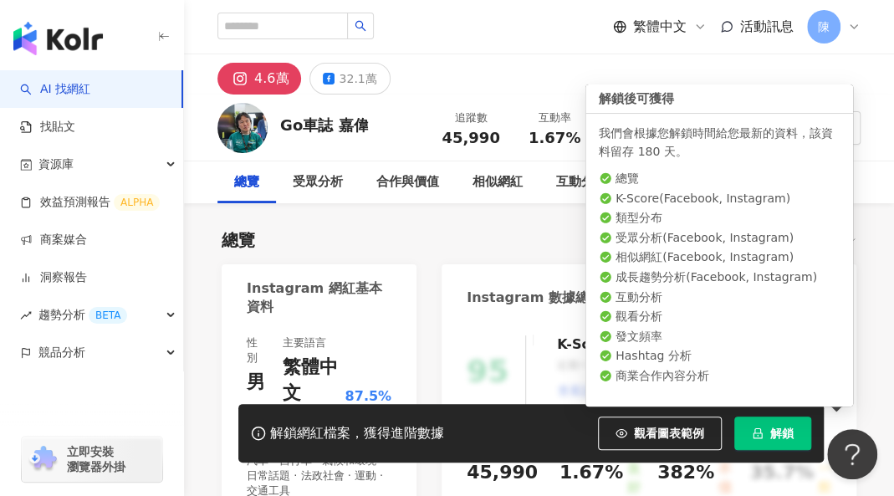
click at [793, 435] on span "解鎖" at bounding box center [781, 432] width 23 height 13
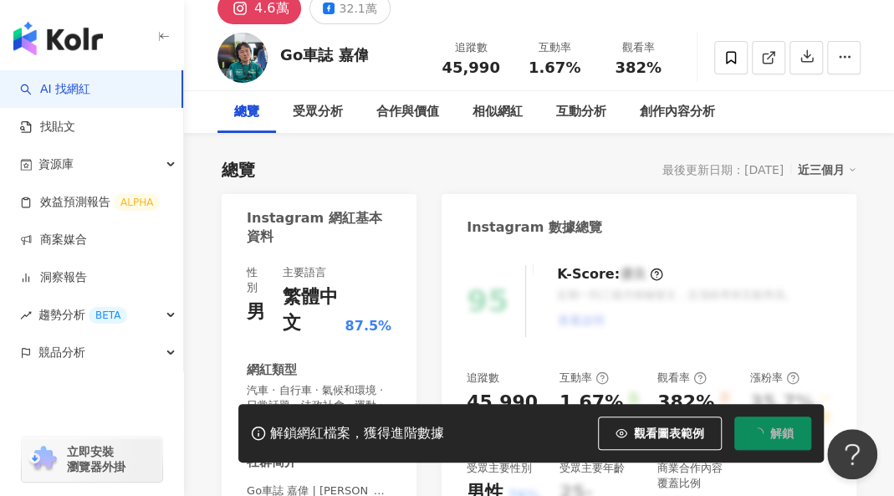
scroll to position [251, 0]
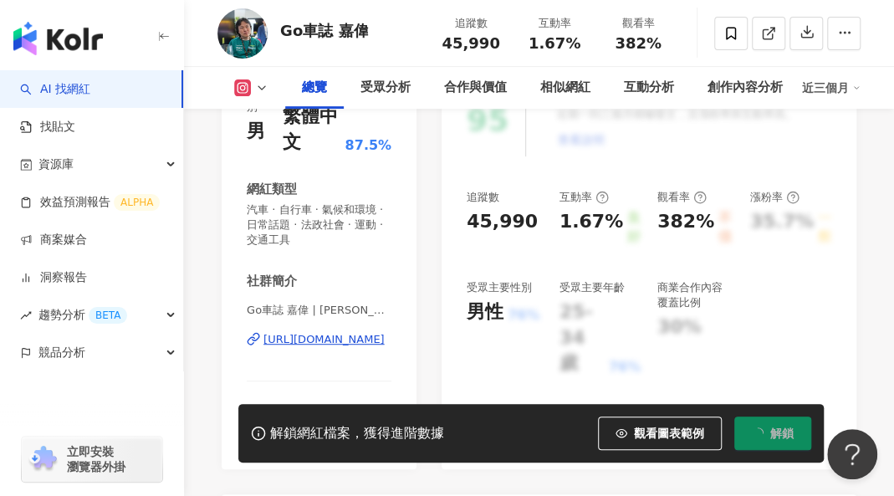
click at [349, 341] on div "[URL][DOMAIN_NAME]" at bounding box center [323, 339] width 121 height 15
